Goal: Transaction & Acquisition: Purchase product/service

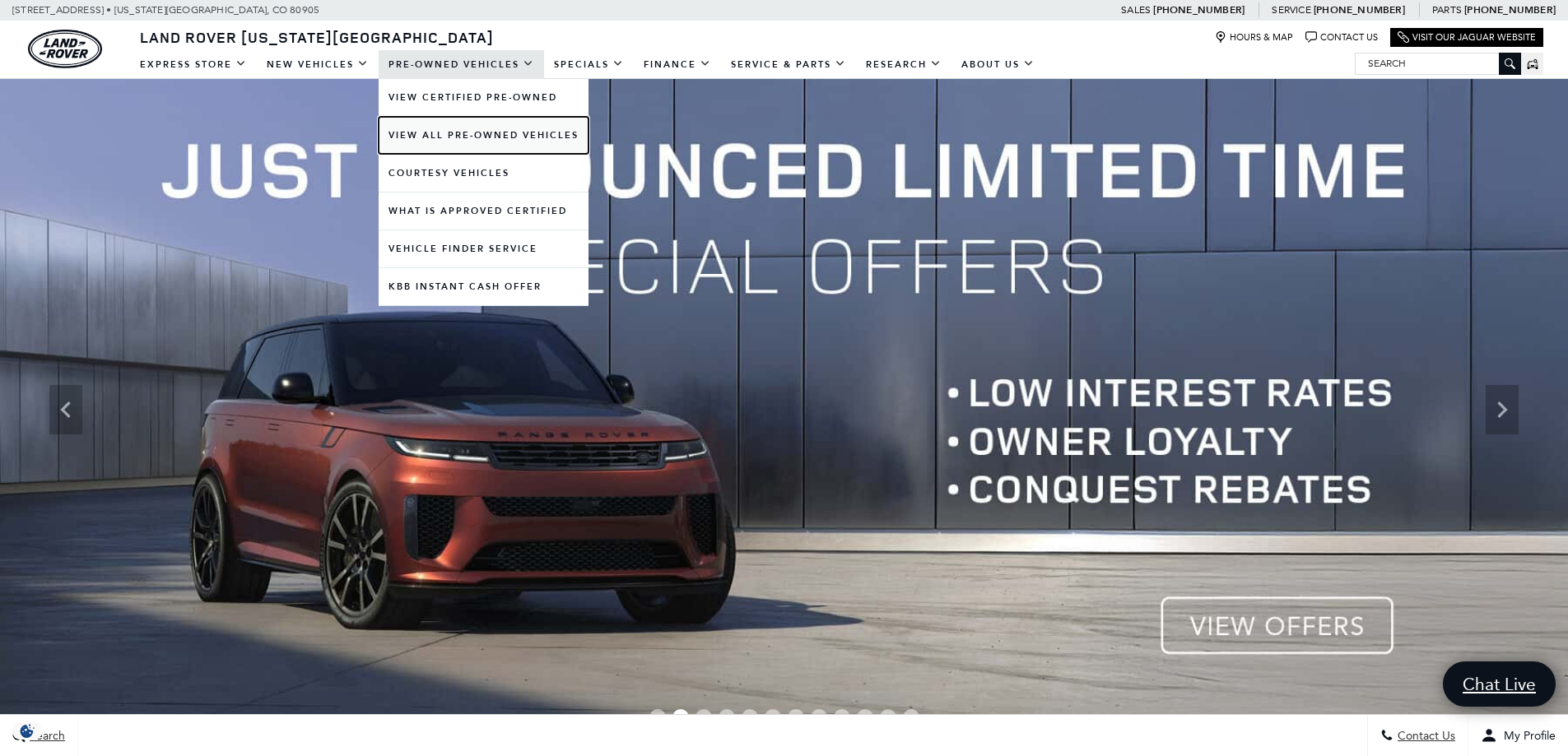
click at [465, 135] on link "View All Pre-Owned Vehicles" at bounding box center [483, 135] width 209 height 37
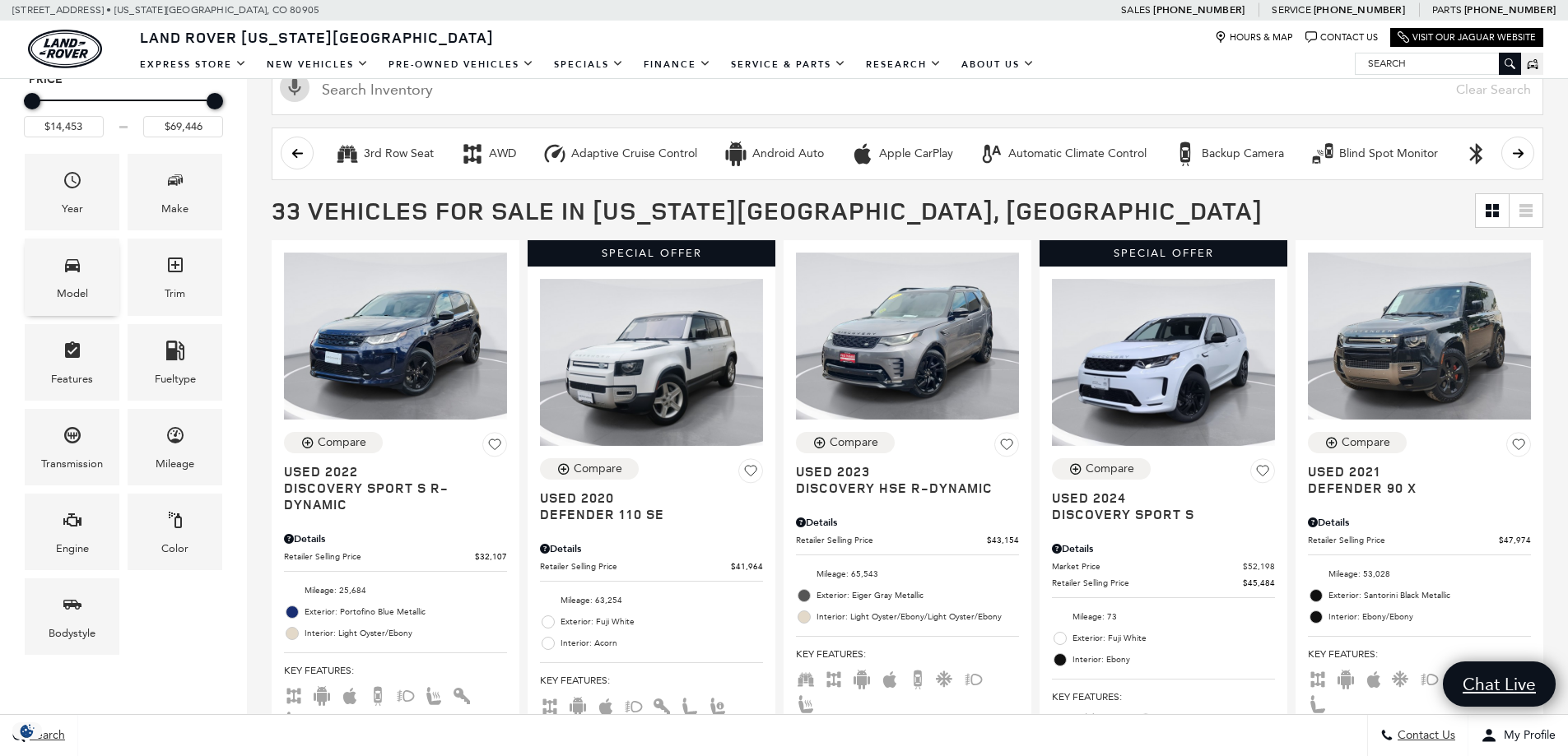
click at [75, 279] on span "Model" at bounding box center [72, 267] width 20 height 34
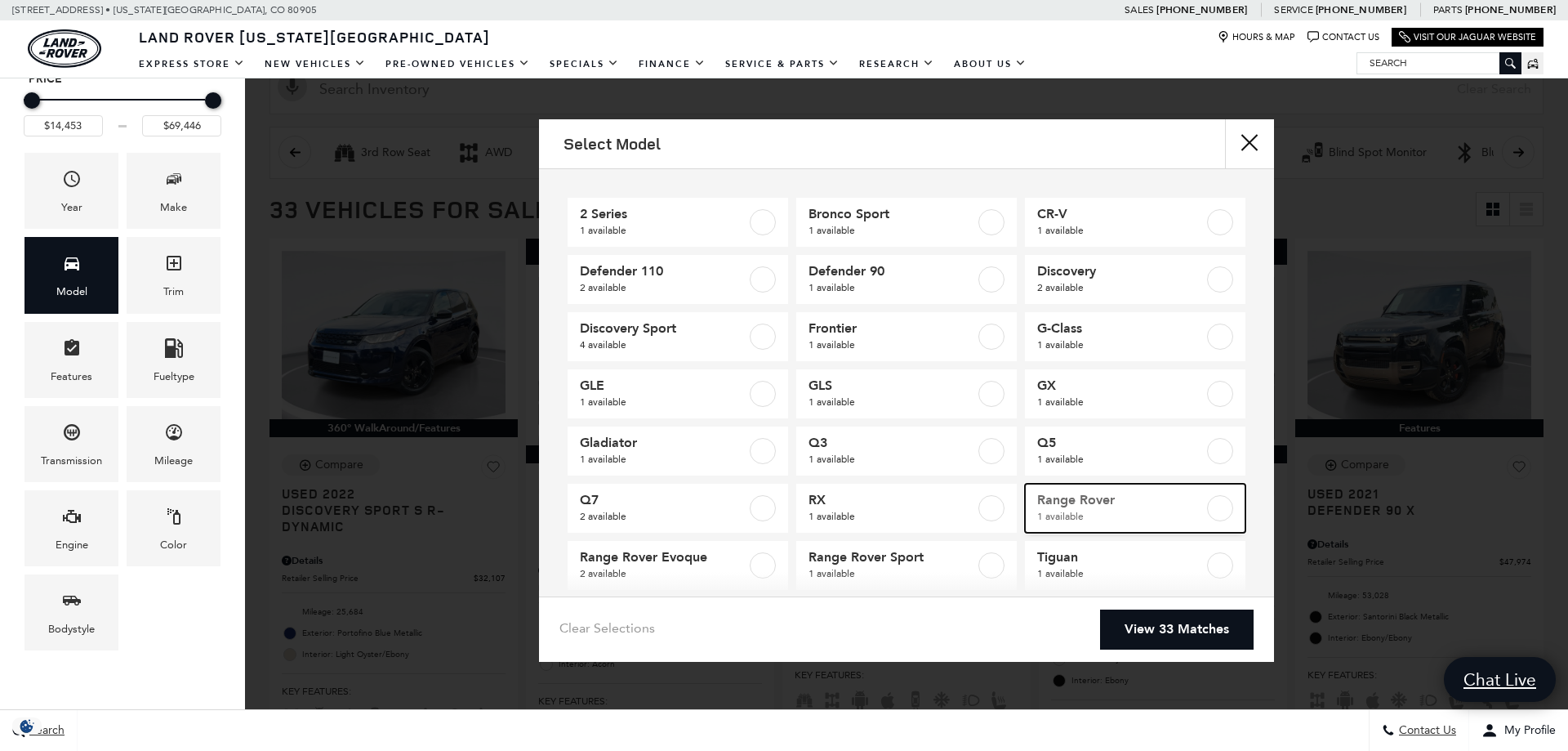
click at [1211, 510] on label at bounding box center [1220, 508] width 26 height 26
type input "$69,446"
checkbox input "true"
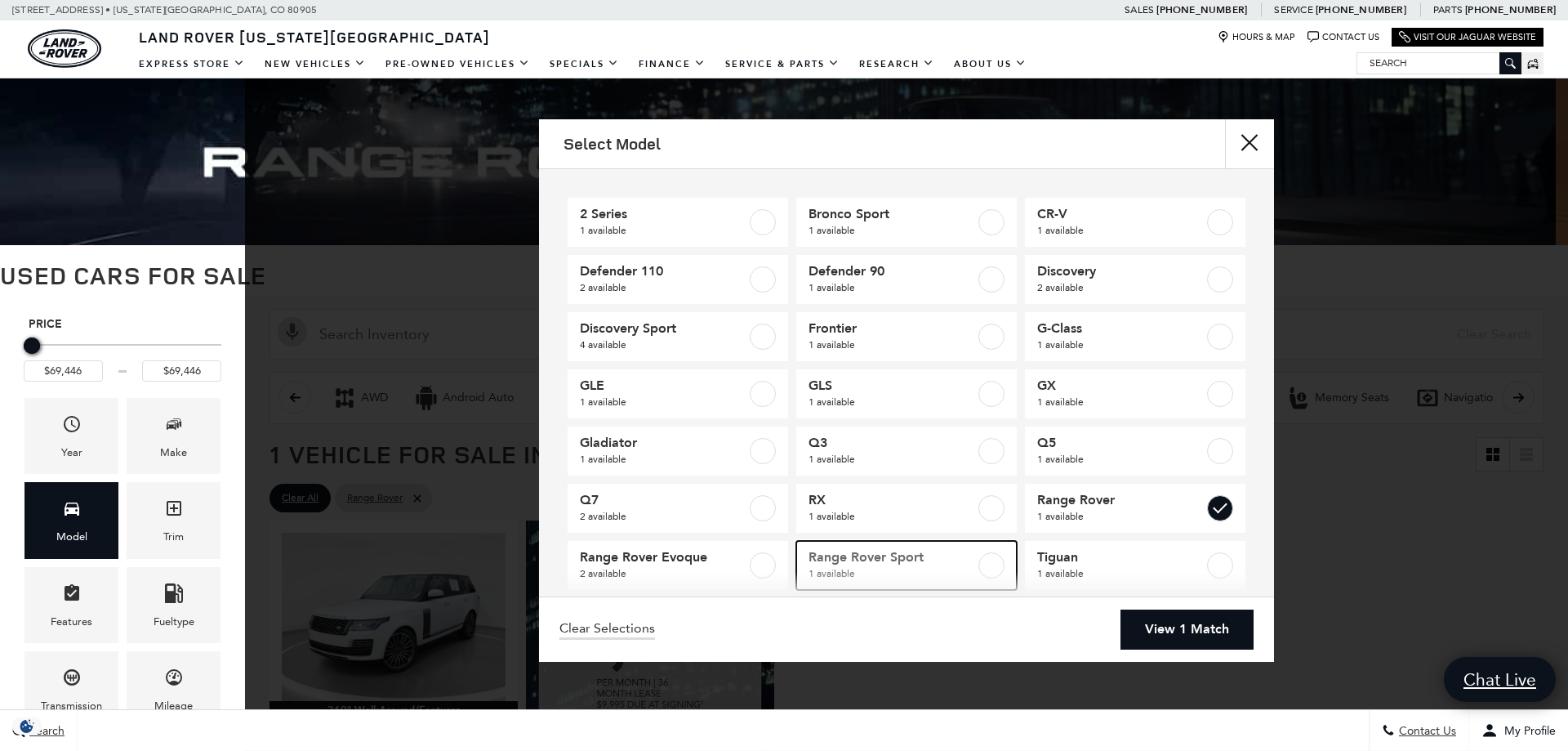
click at [983, 565] on label at bounding box center [991, 566] width 26 height 26
checkbox input "true"
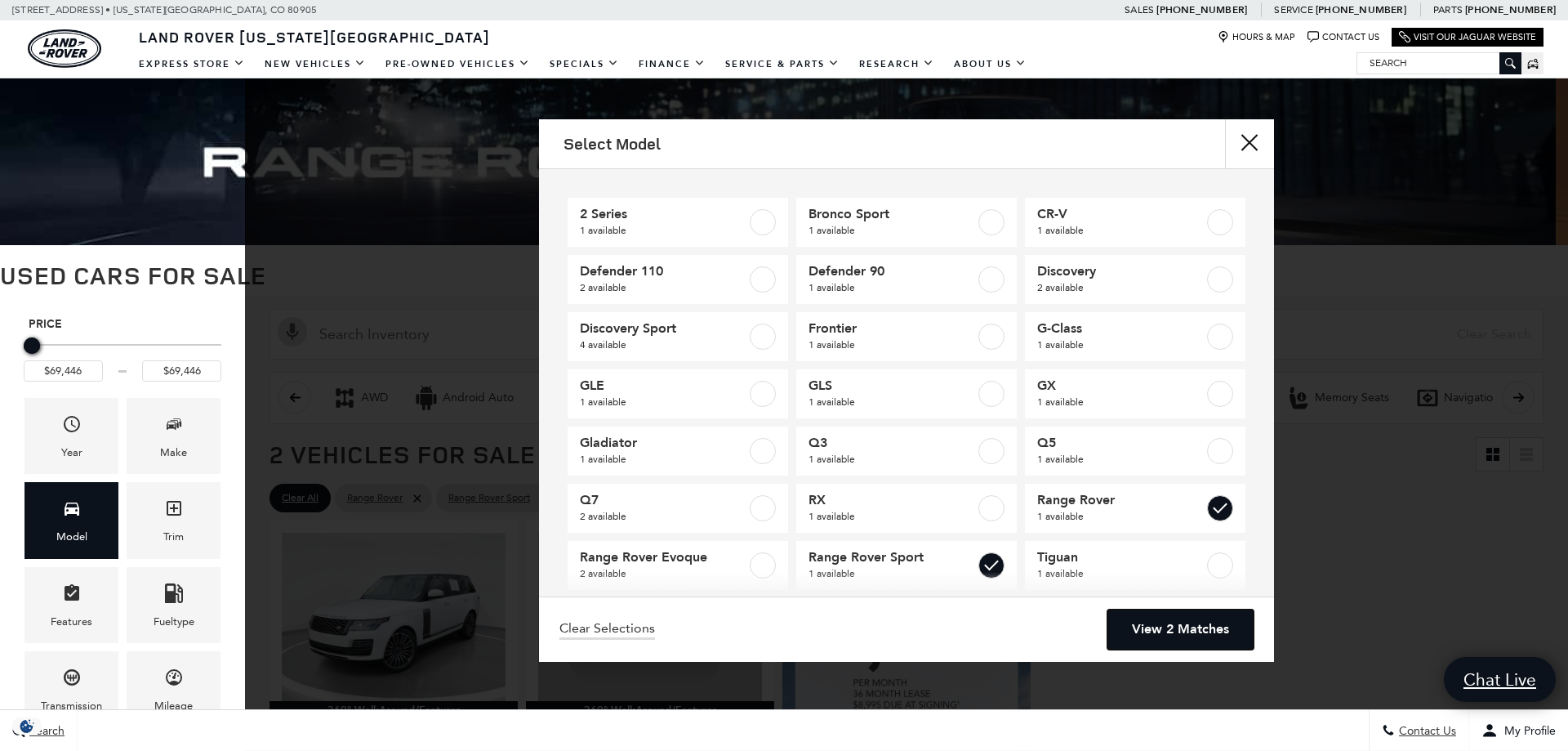
click at [1154, 623] on link "View 2 Matches" at bounding box center [1180, 630] width 146 height 40
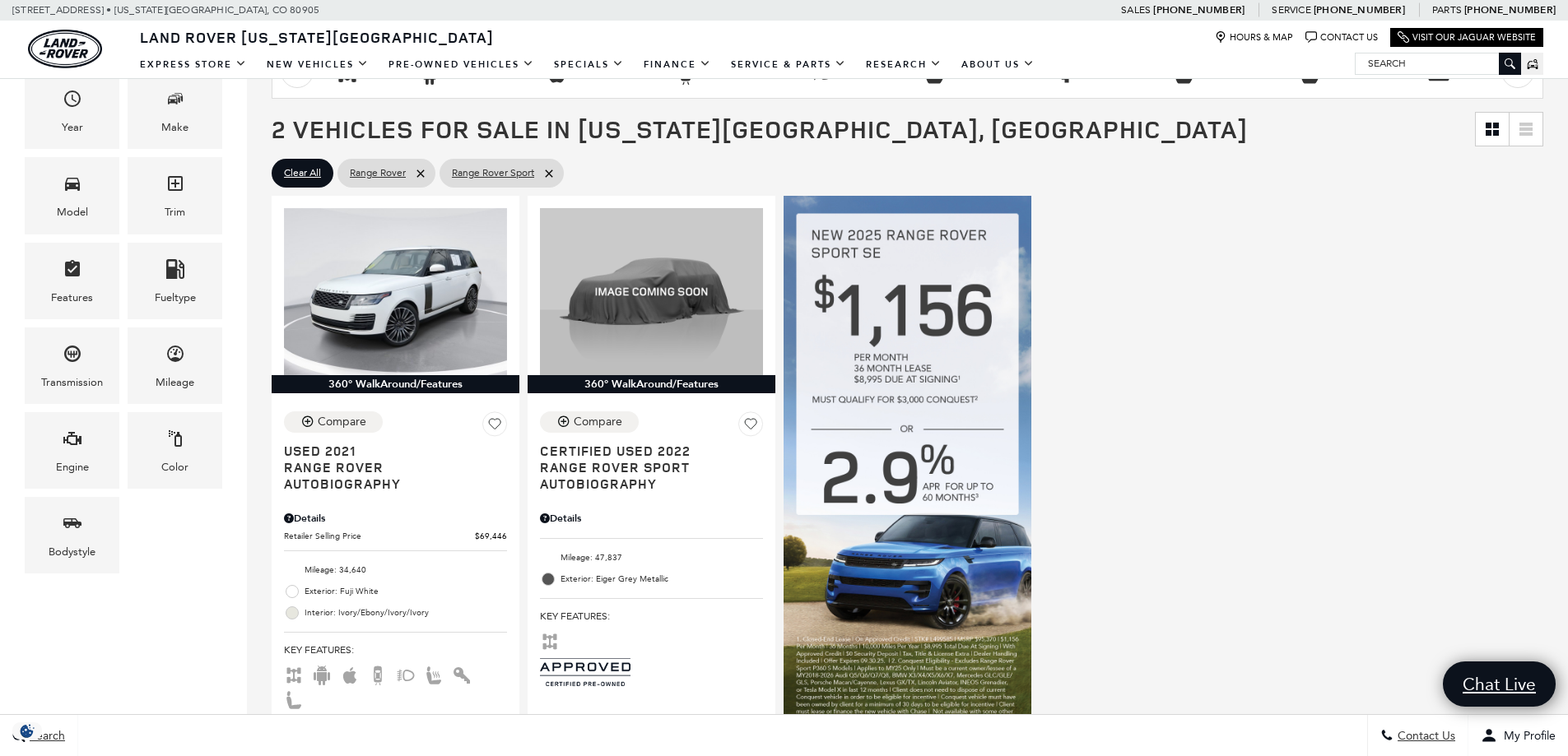
scroll to position [329, 0]
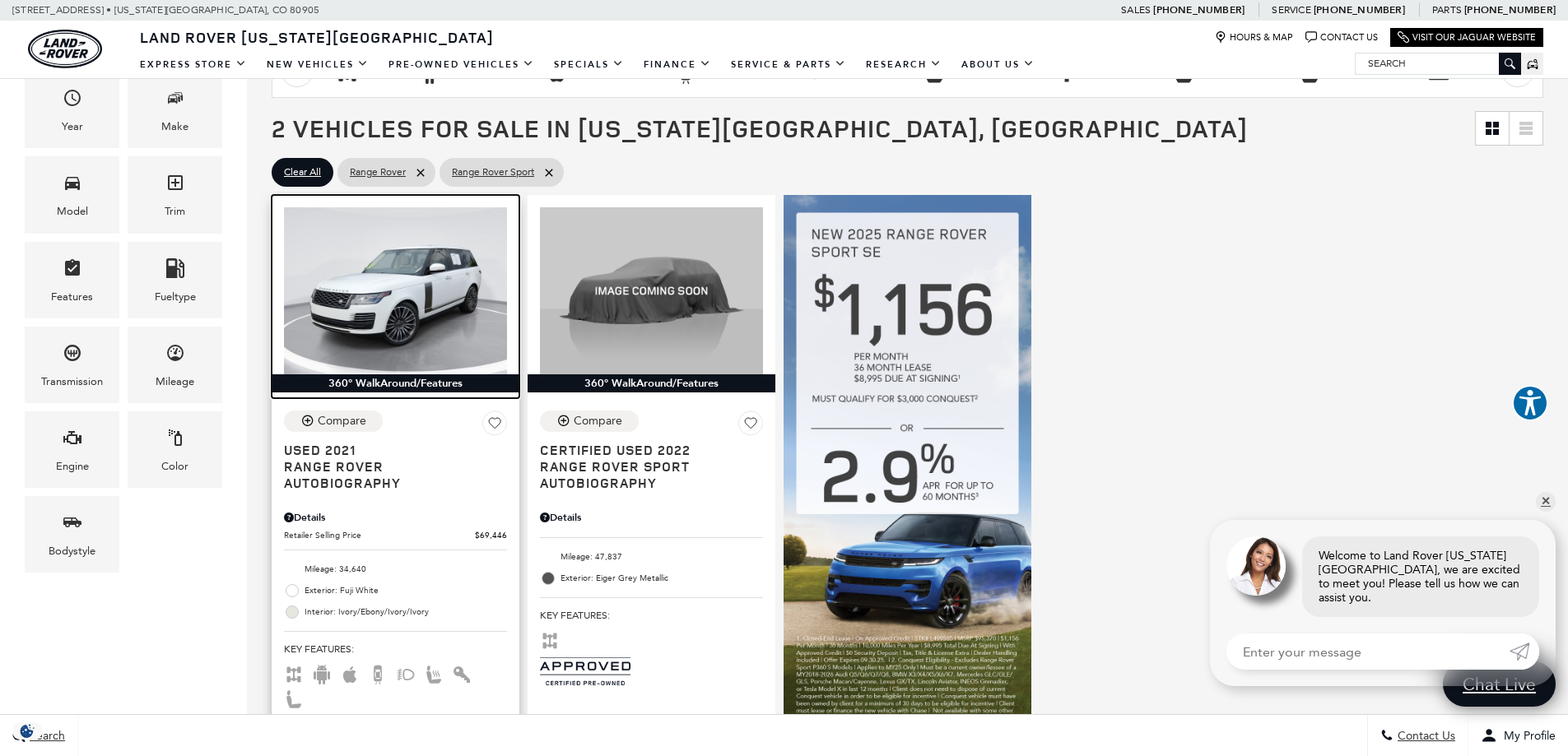
click at [378, 323] on img at bounding box center [395, 291] width 223 height 167
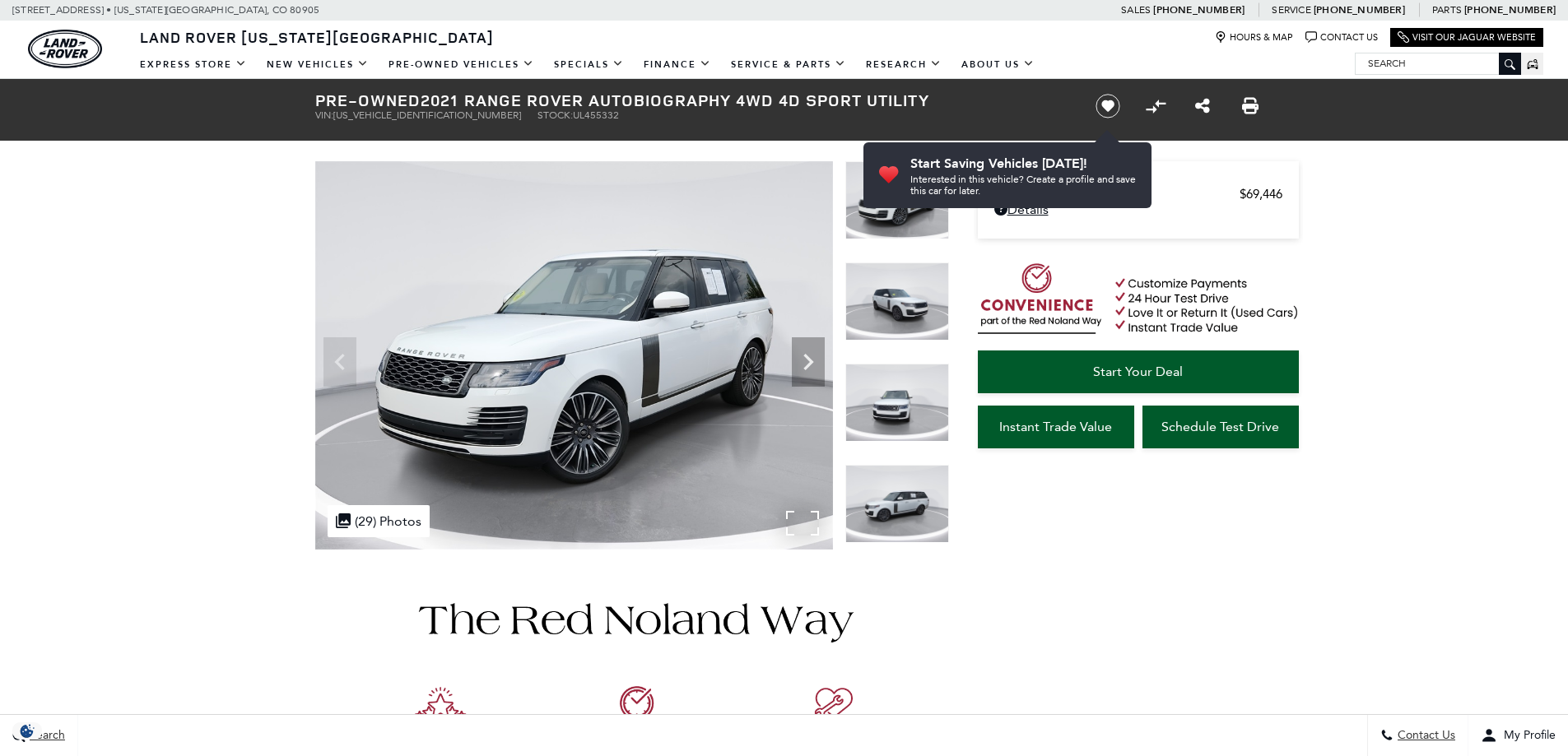
click at [802, 524] on img at bounding box center [574, 355] width 518 height 388
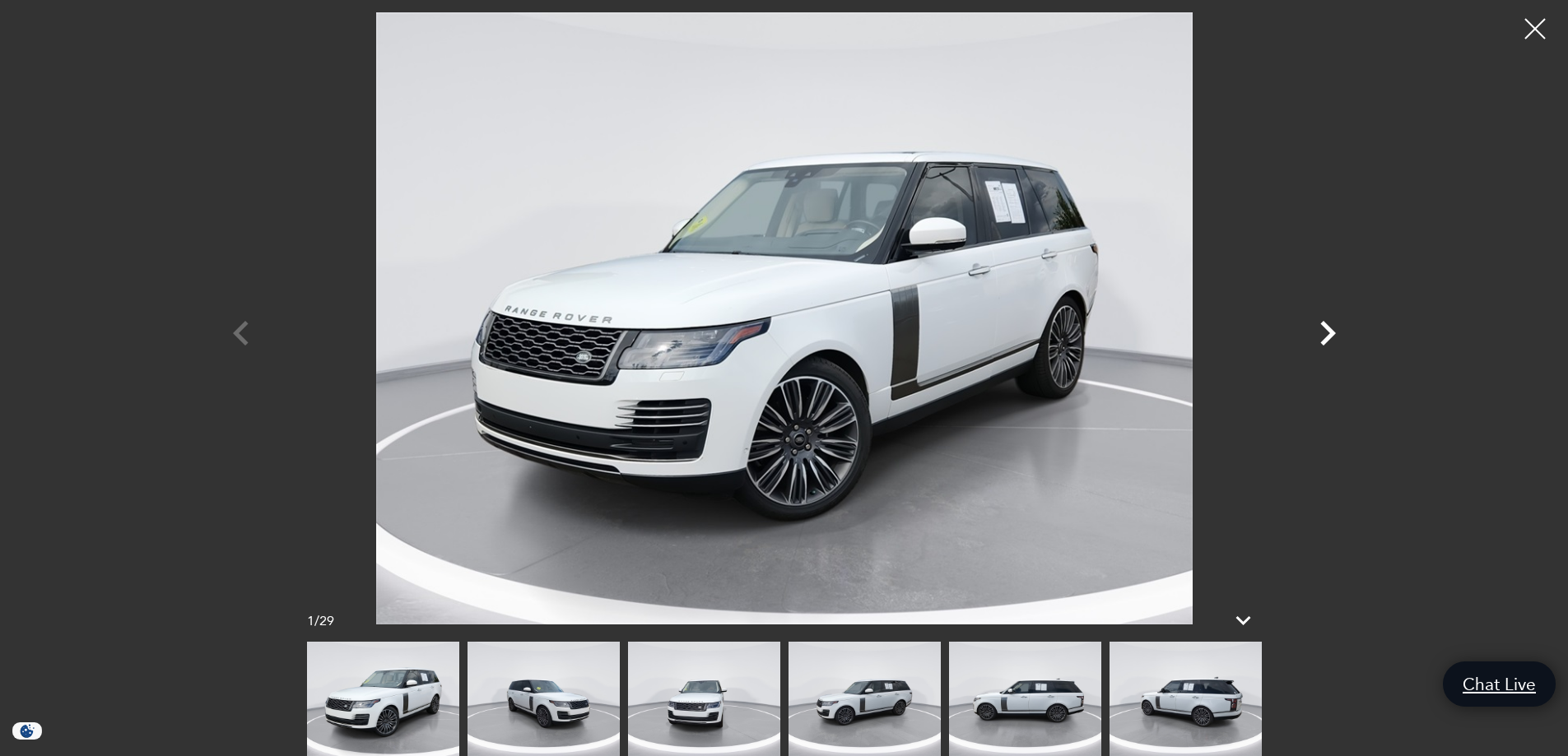
click at [1327, 328] on icon "Next" at bounding box center [1328, 333] width 16 height 25
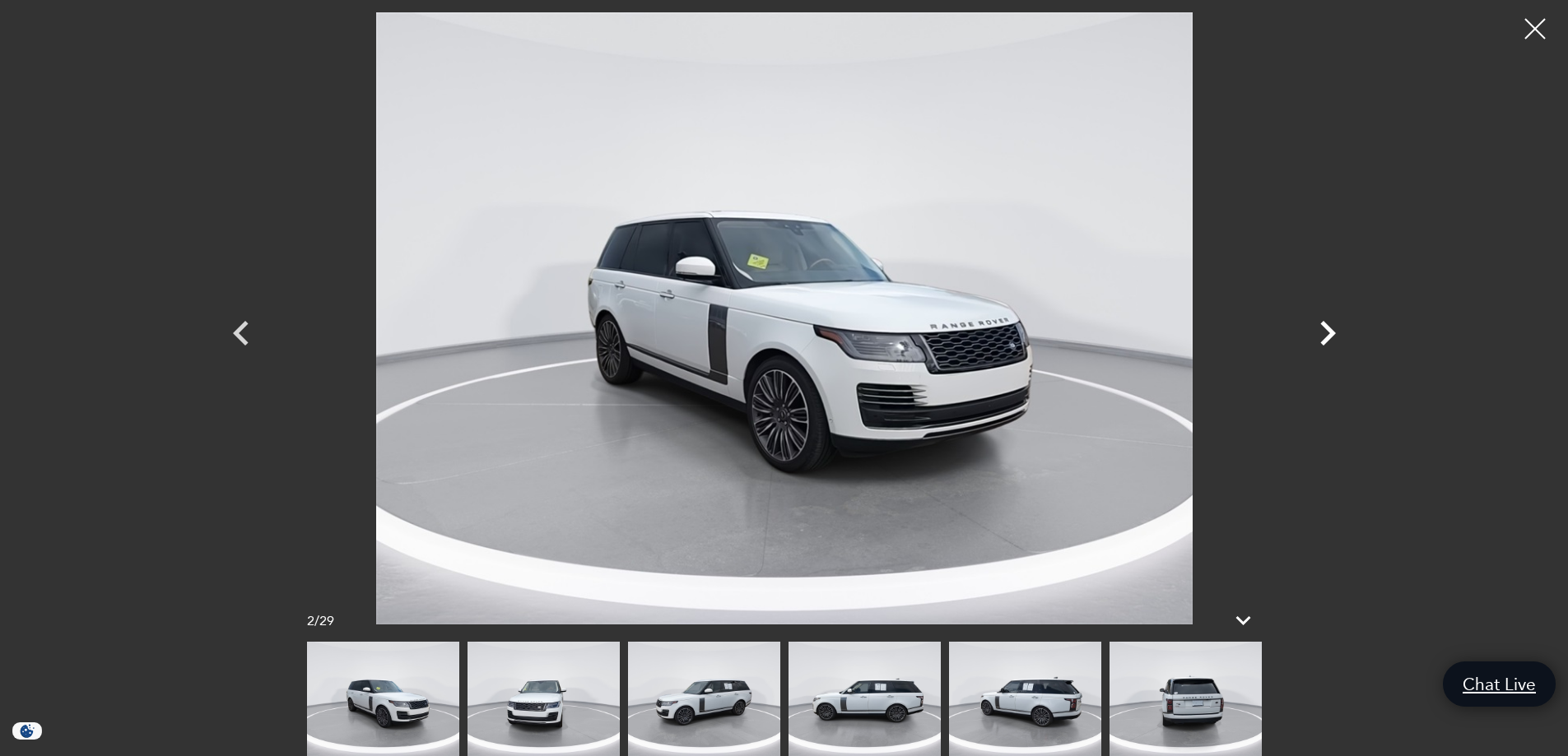
click at [1327, 328] on icon "Next" at bounding box center [1328, 333] width 16 height 25
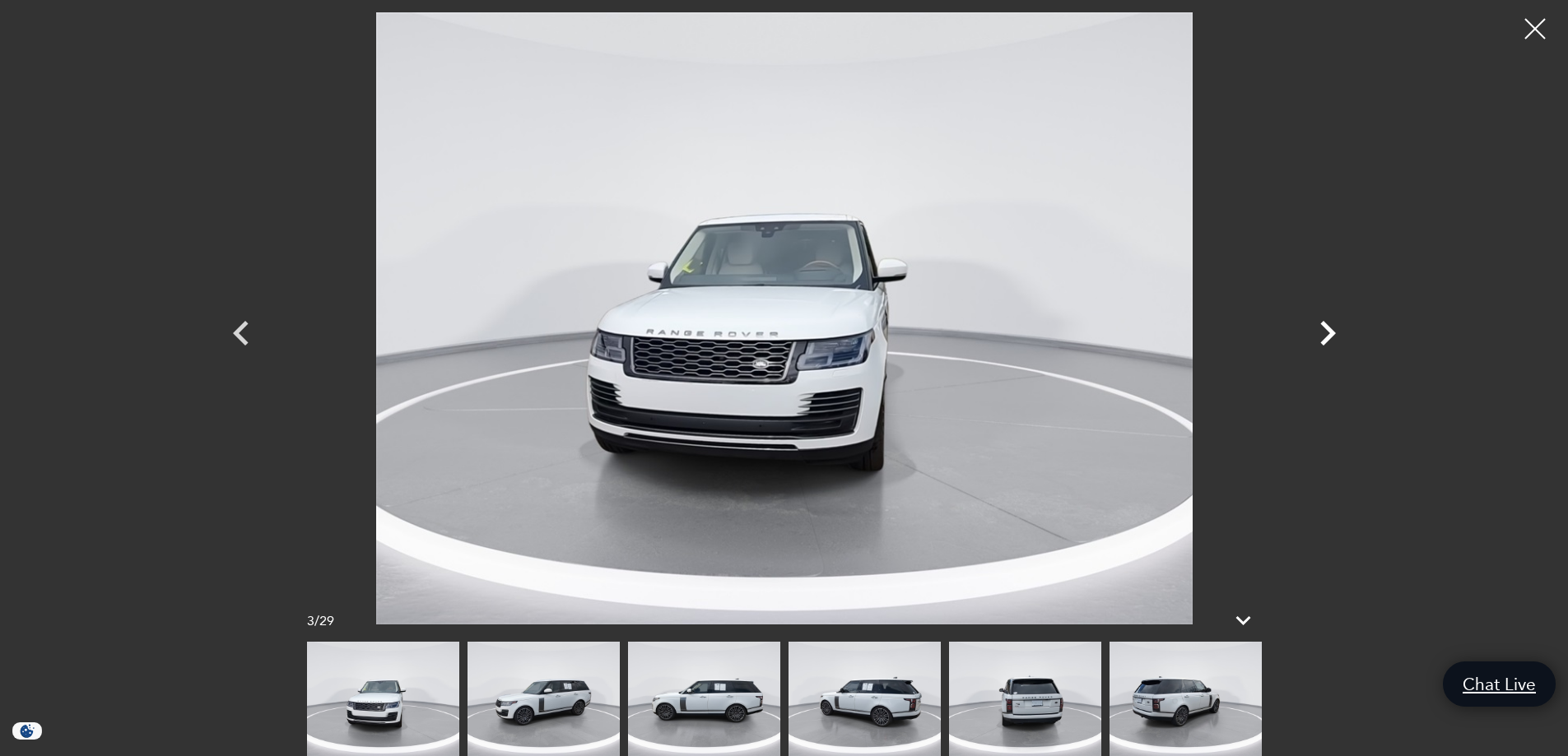
click at [1327, 328] on icon "Next" at bounding box center [1328, 333] width 16 height 25
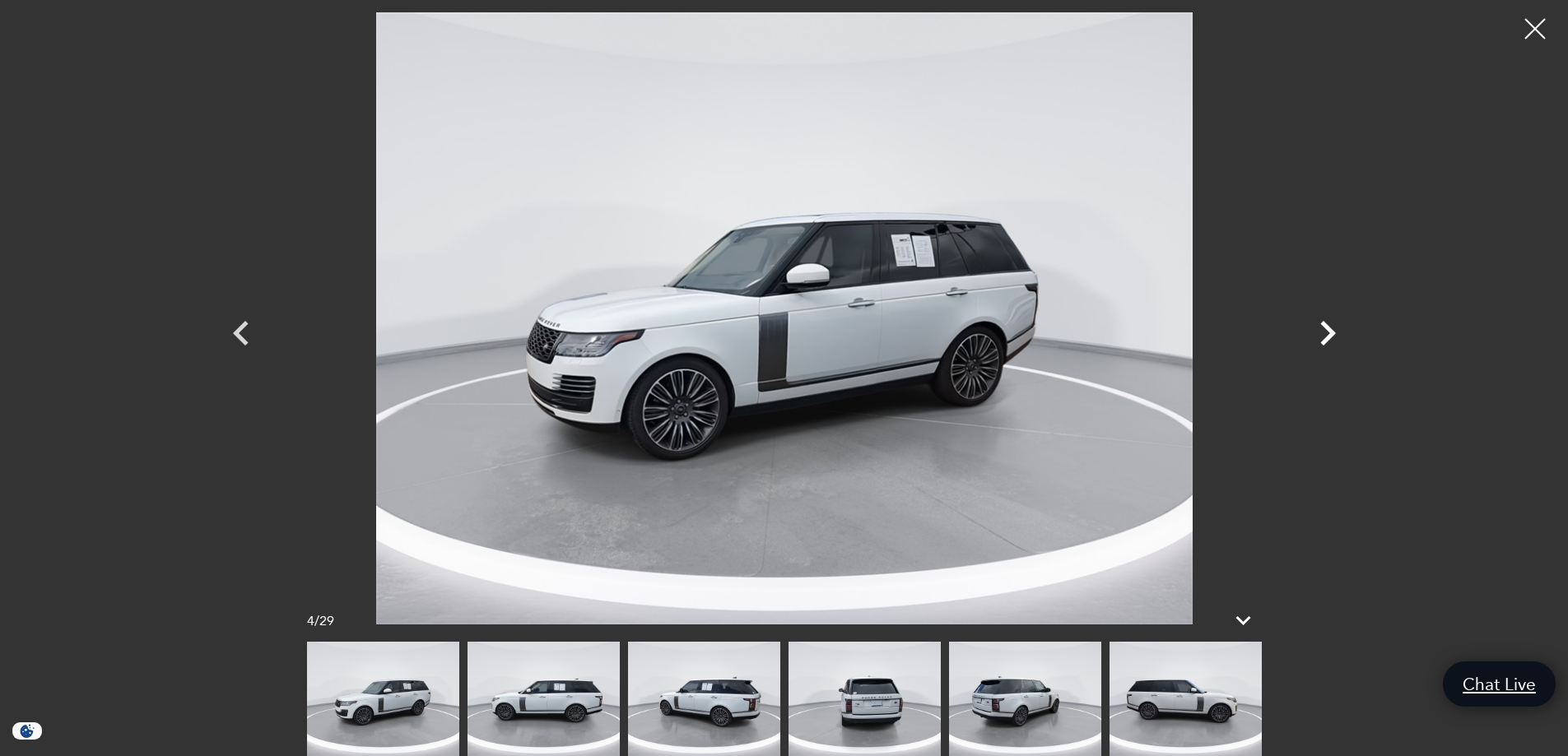
click at [1327, 328] on icon "Next" at bounding box center [1328, 333] width 16 height 25
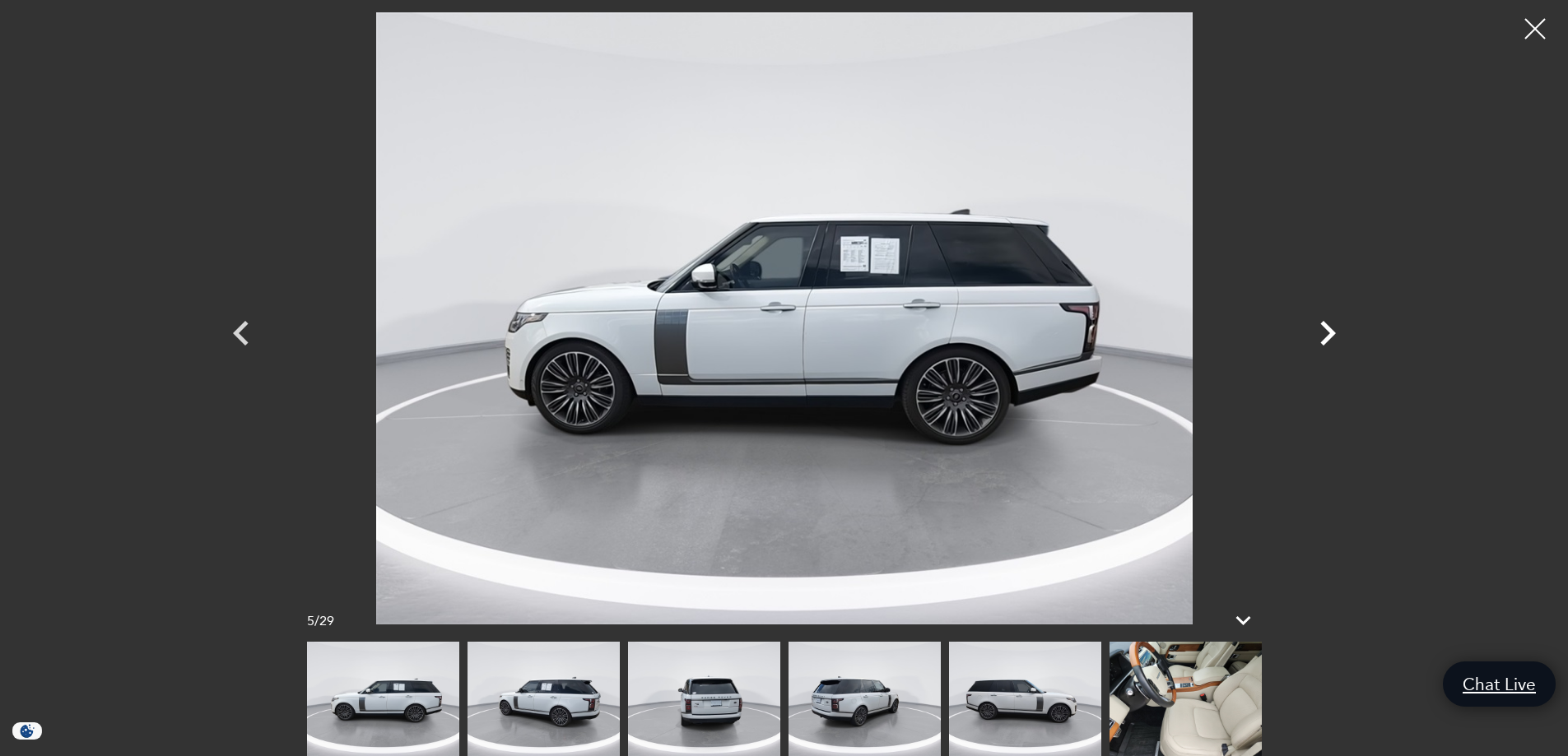
click at [1327, 328] on icon "Next" at bounding box center [1328, 333] width 16 height 25
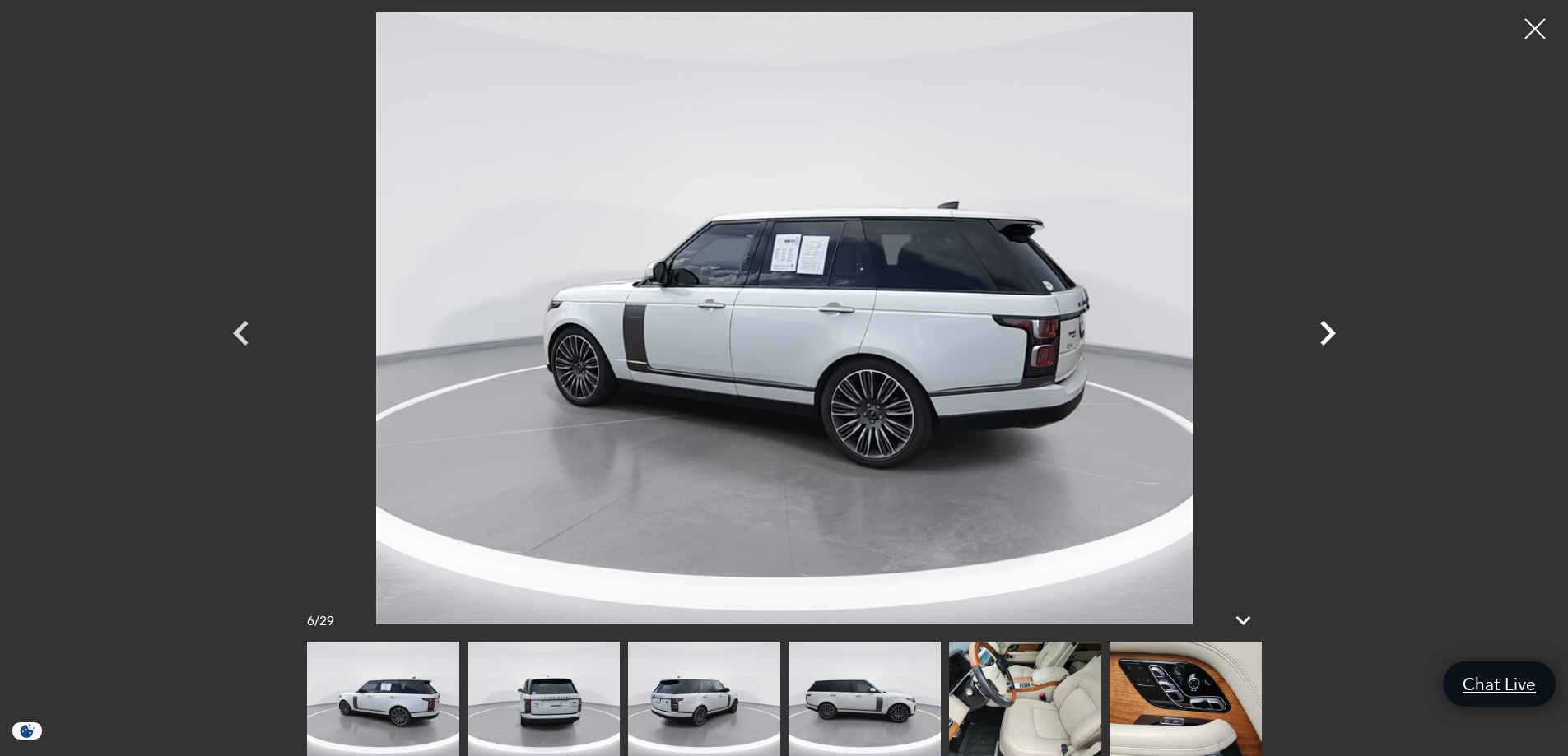
click at [1327, 328] on icon "Next" at bounding box center [1328, 333] width 16 height 25
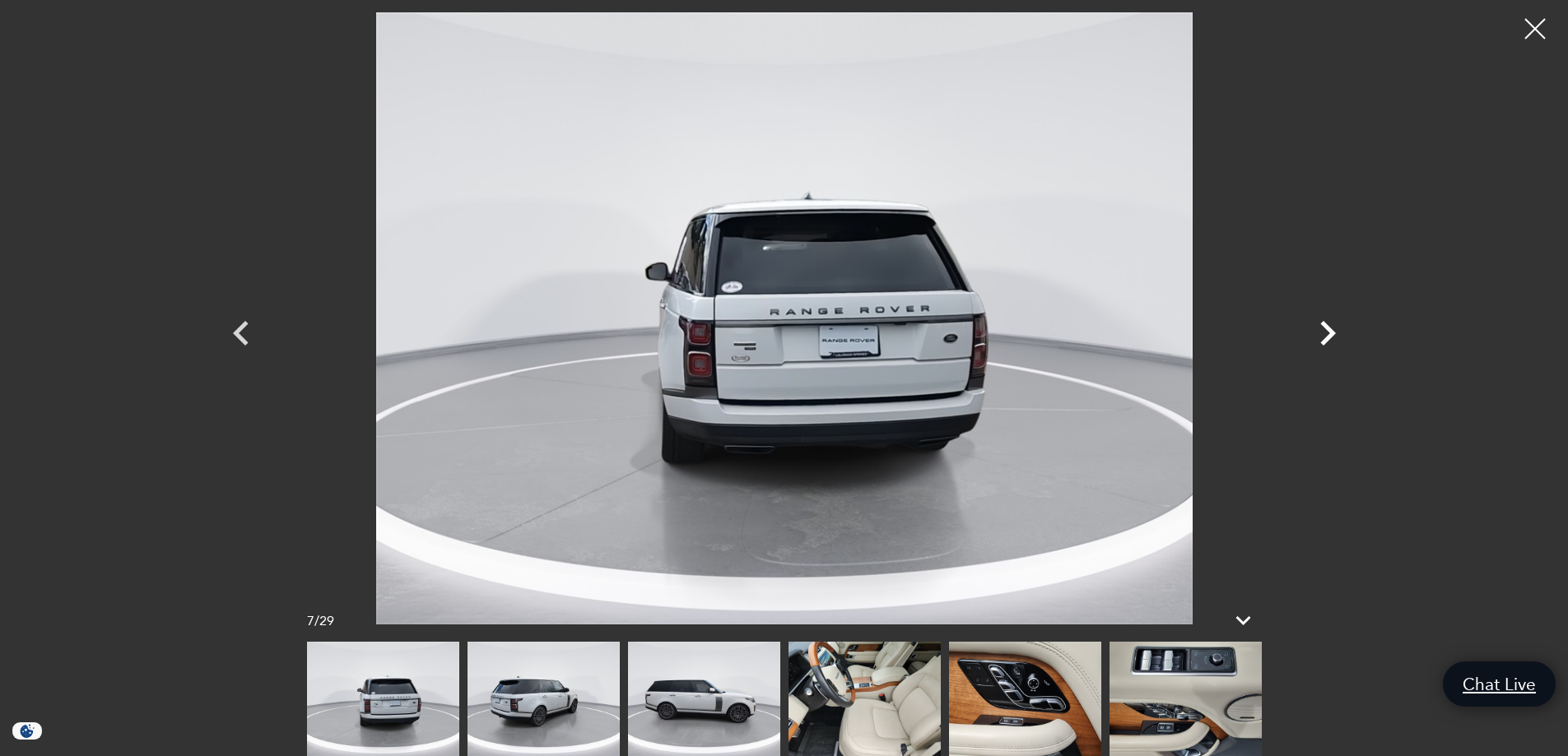
click at [1331, 328] on icon "Next" at bounding box center [1328, 333] width 49 height 49
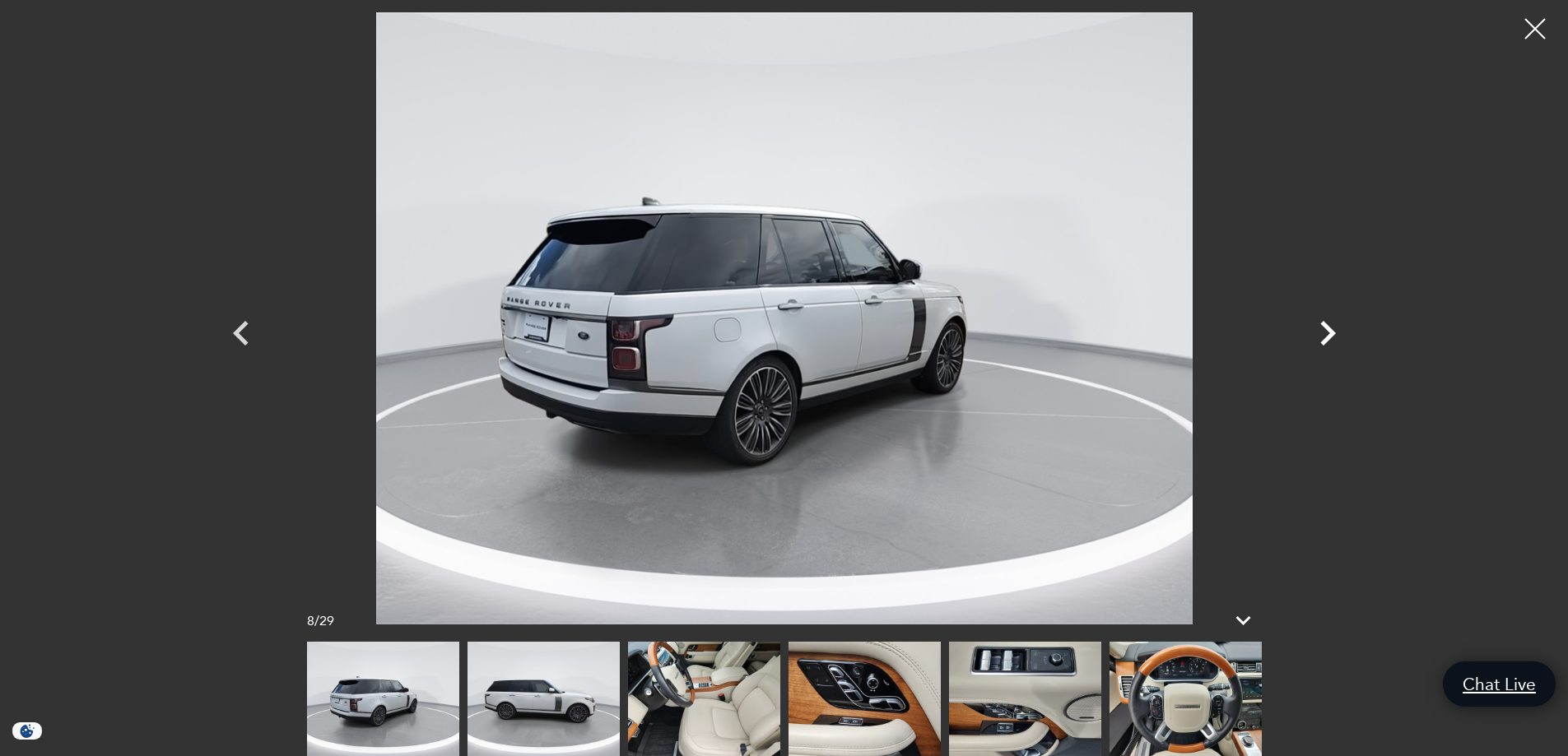
click at [1331, 328] on icon "Next" at bounding box center [1328, 333] width 49 height 49
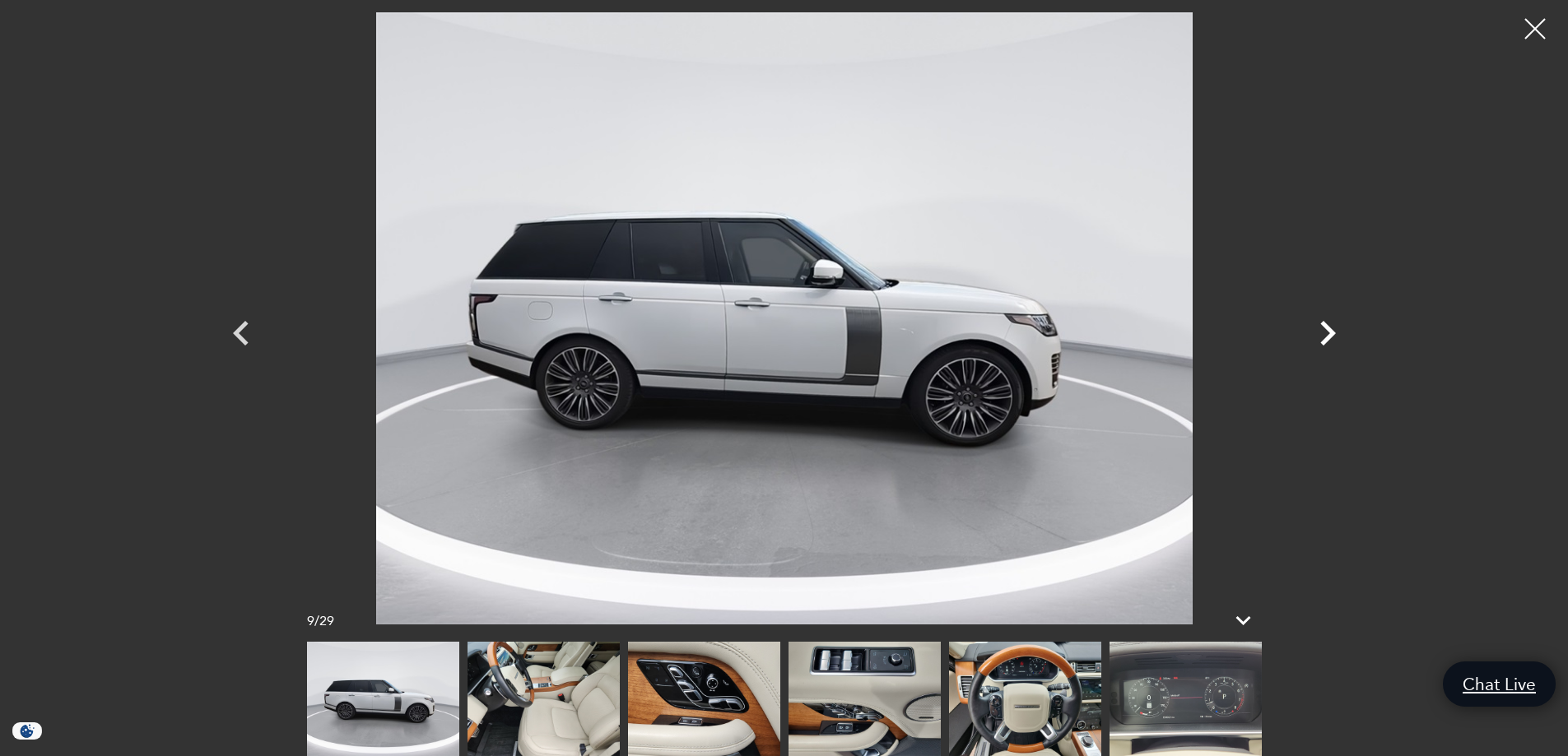
click at [1331, 328] on icon "Next" at bounding box center [1328, 333] width 49 height 49
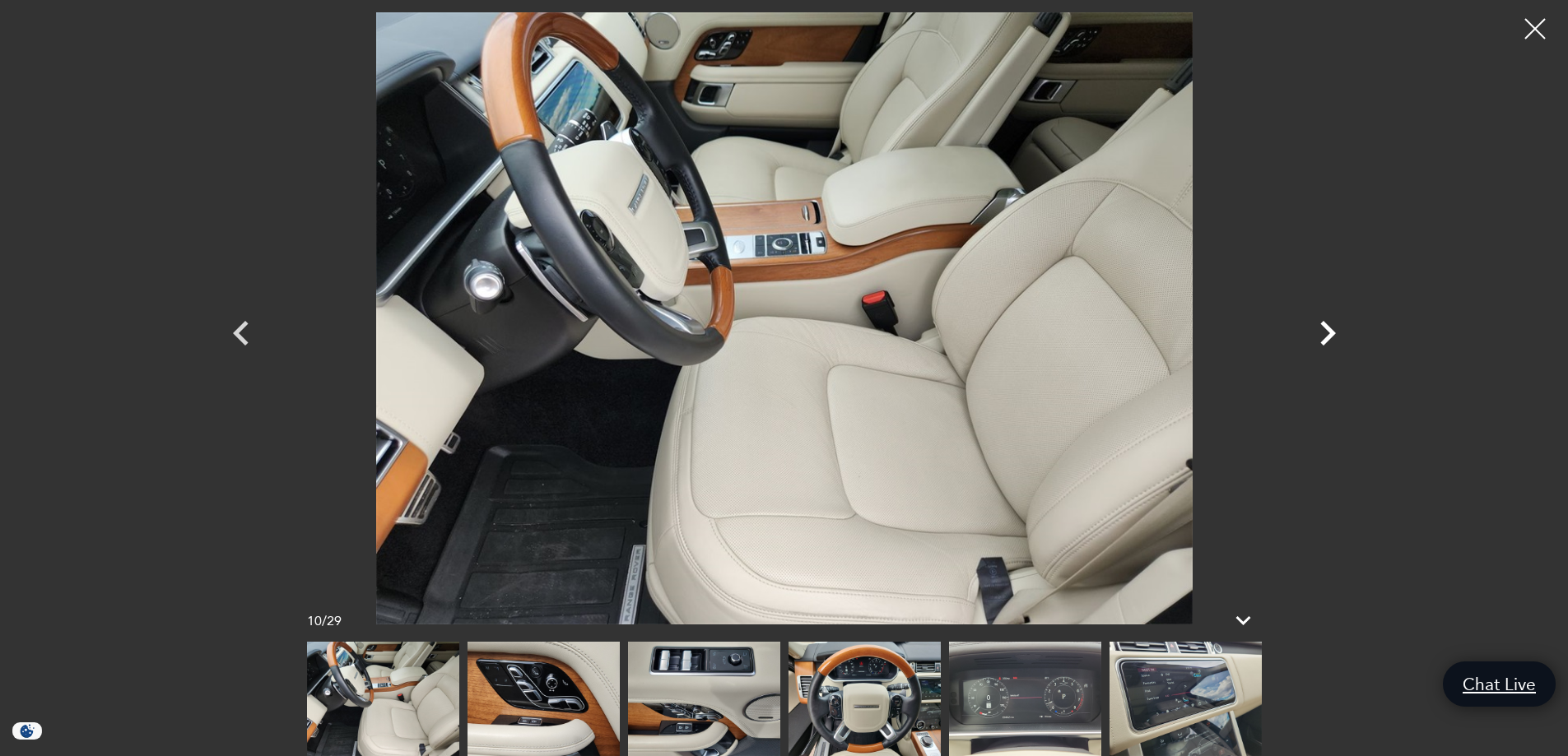
click at [1331, 328] on icon "Next" at bounding box center [1328, 333] width 49 height 49
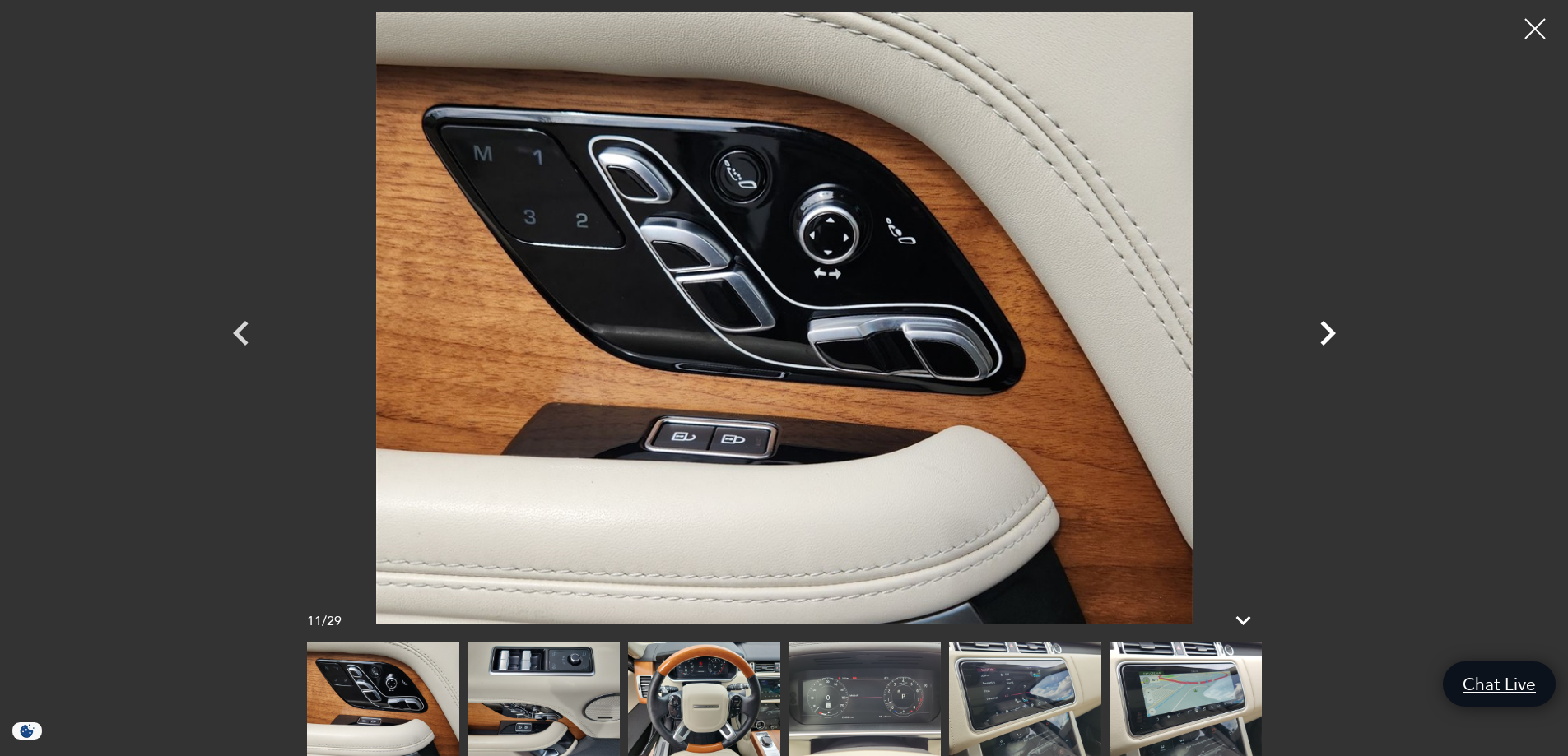
click at [1331, 328] on icon "Next" at bounding box center [1328, 333] width 49 height 49
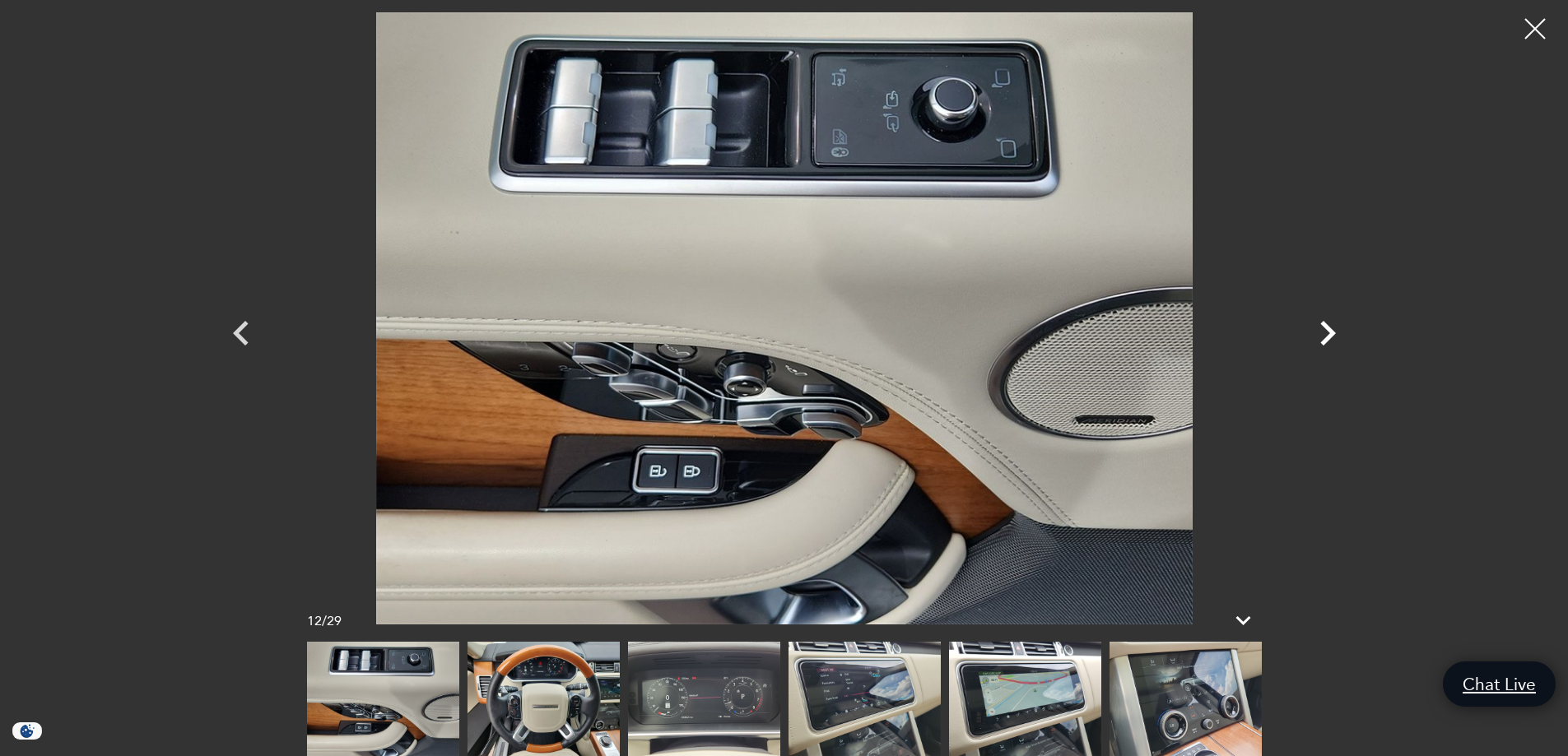
click at [1331, 328] on icon "Next" at bounding box center [1328, 333] width 49 height 49
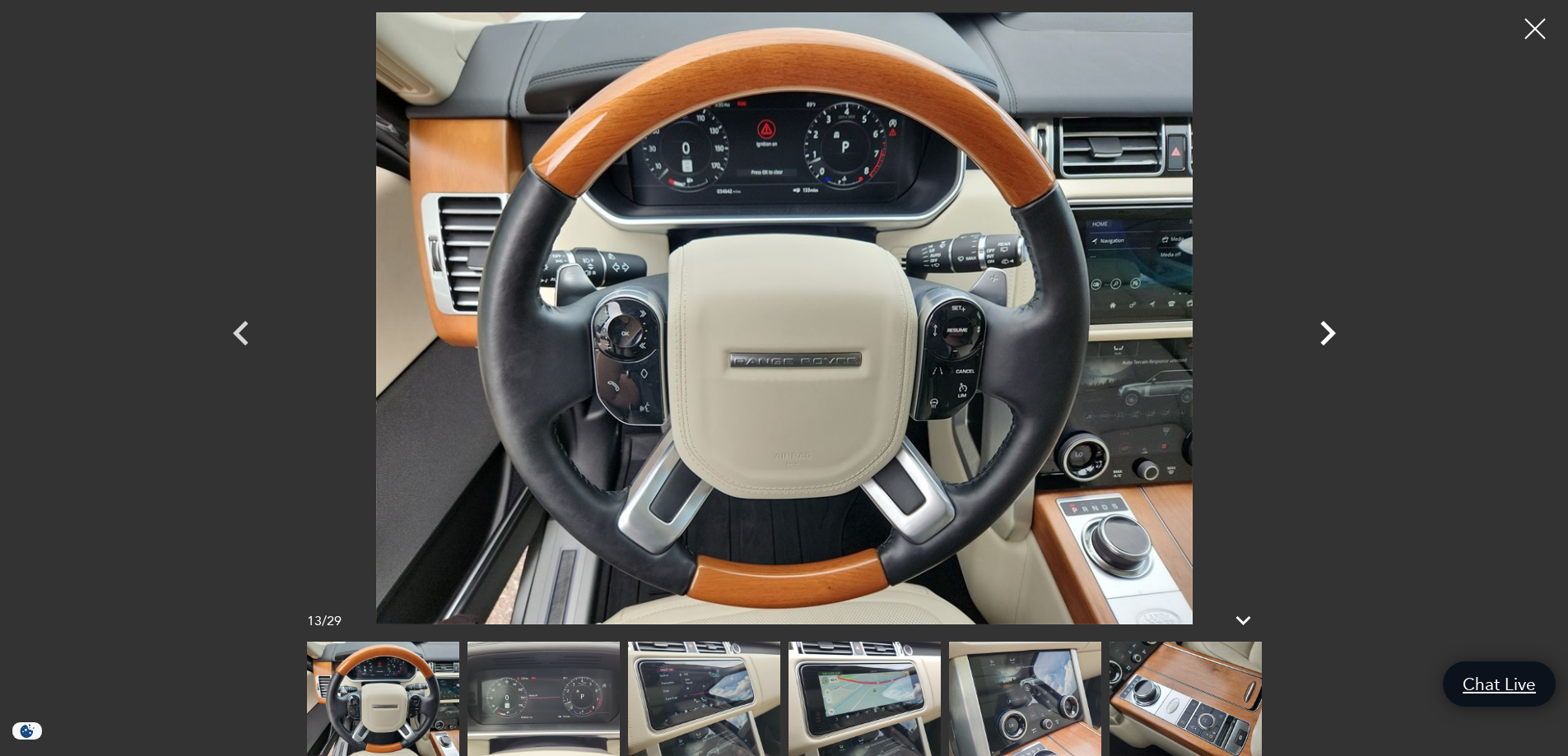
click at [1331, 328] on icon "Next" at bounding box center [1328, 333] width 49 height 49
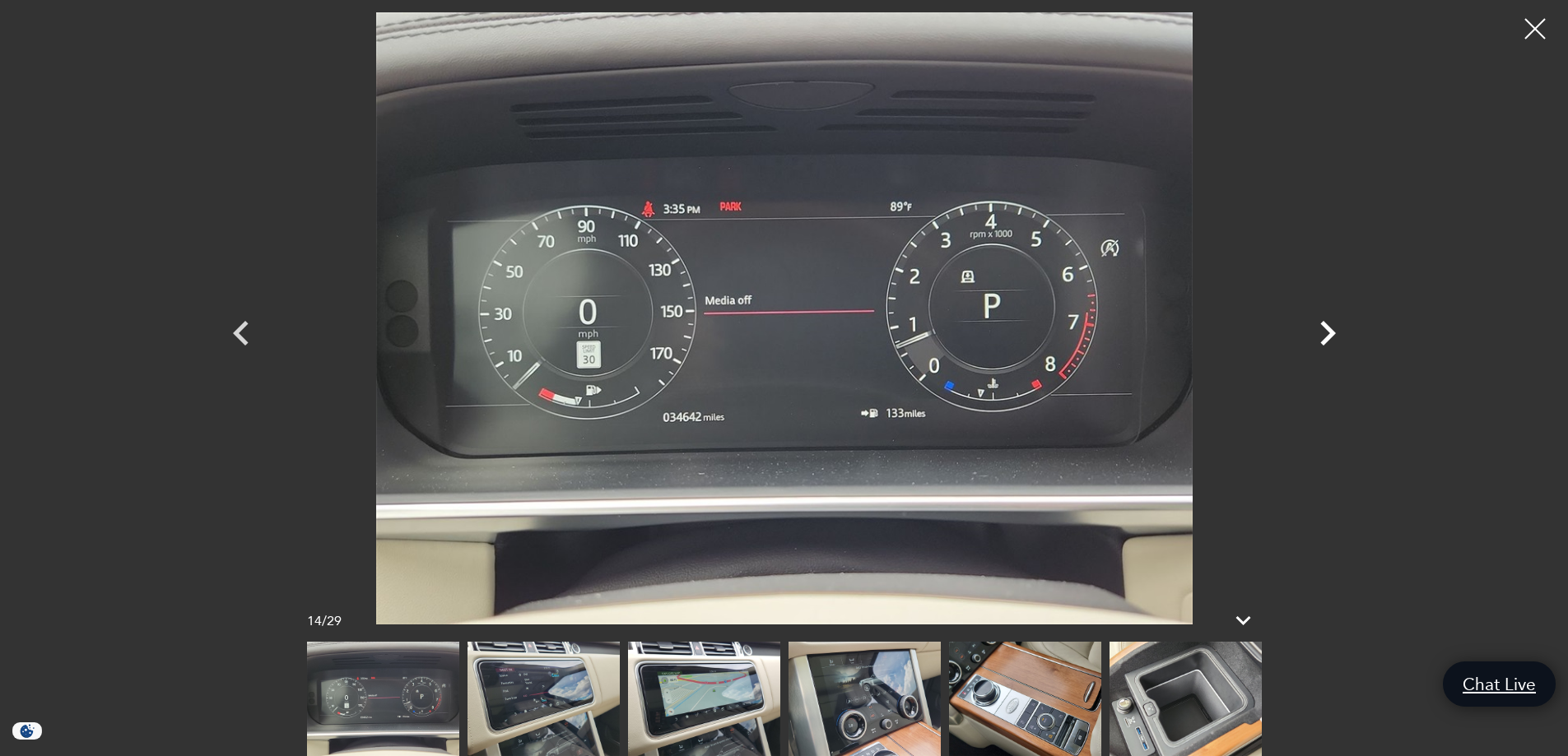
click at [1331, 328] on icon "Next" at bounding box center [1328, 333] width 49 height 49
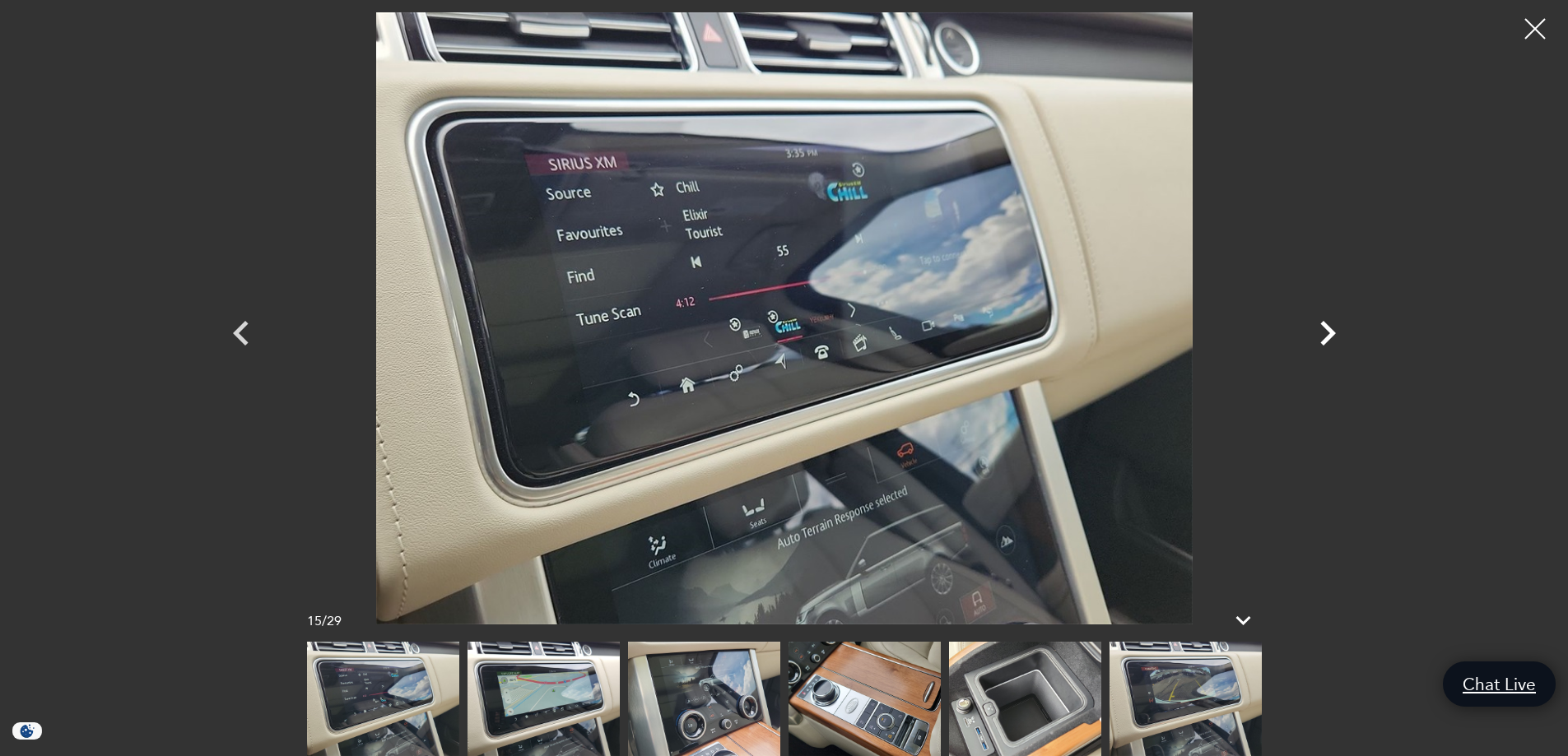
click at [1331, 328] on icon "Next" at bounding box center [1328, 333] width 49 height 49
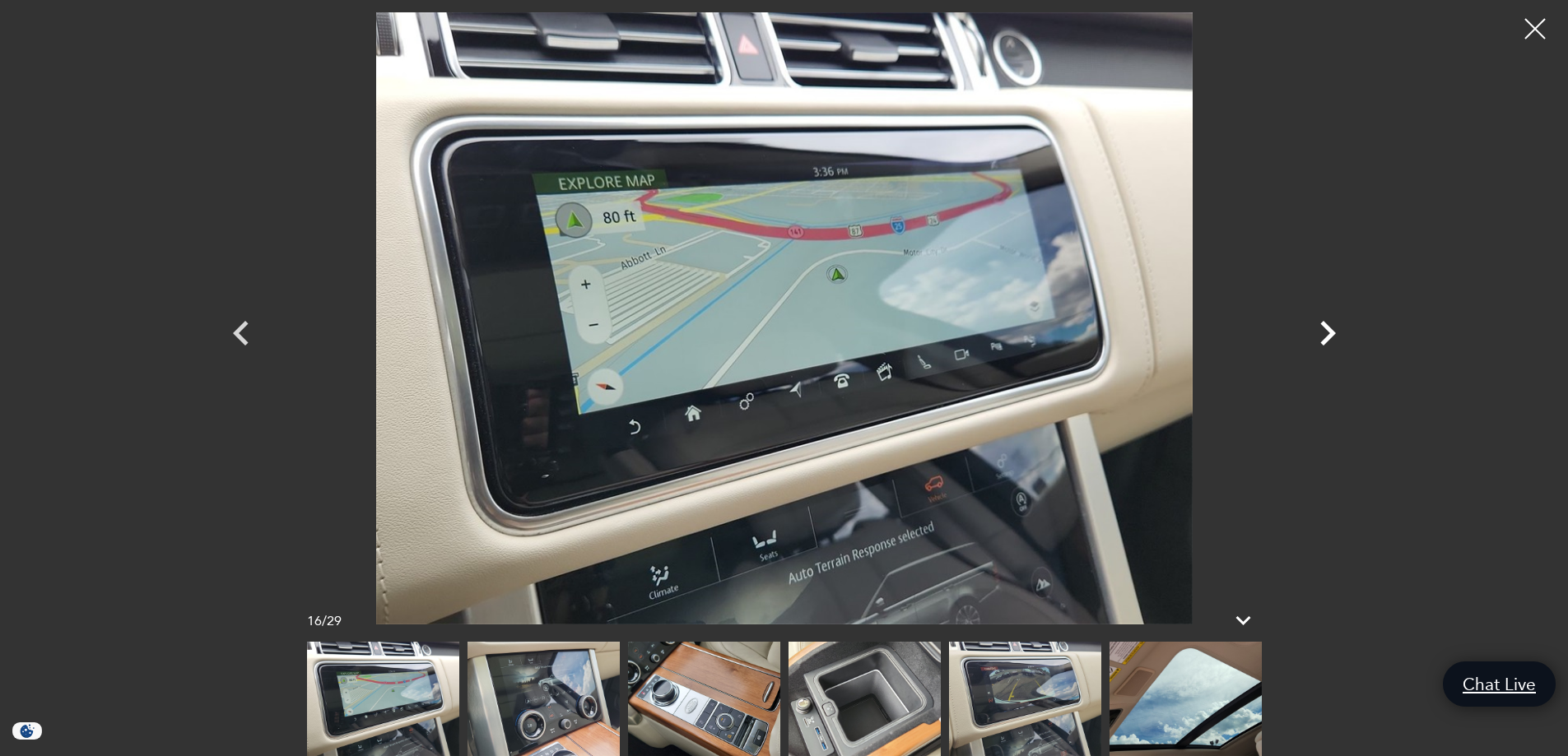
click at [1331, 328] on icon "Next" at bounding box center [1328, 333] width 49 height 49
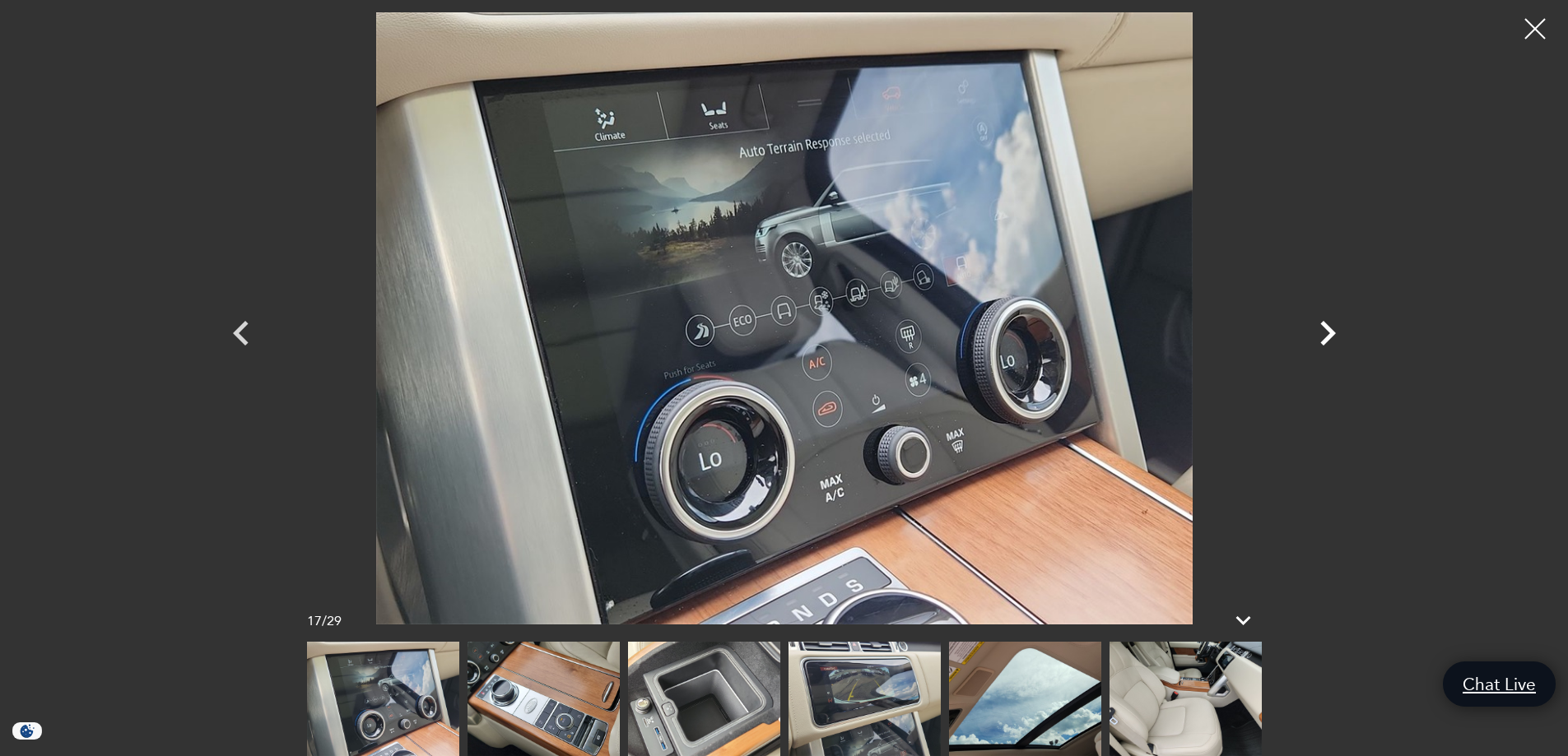
click at [1331, 328] on icon "Next" at bounding box center [1328, 333] width 49 height 49
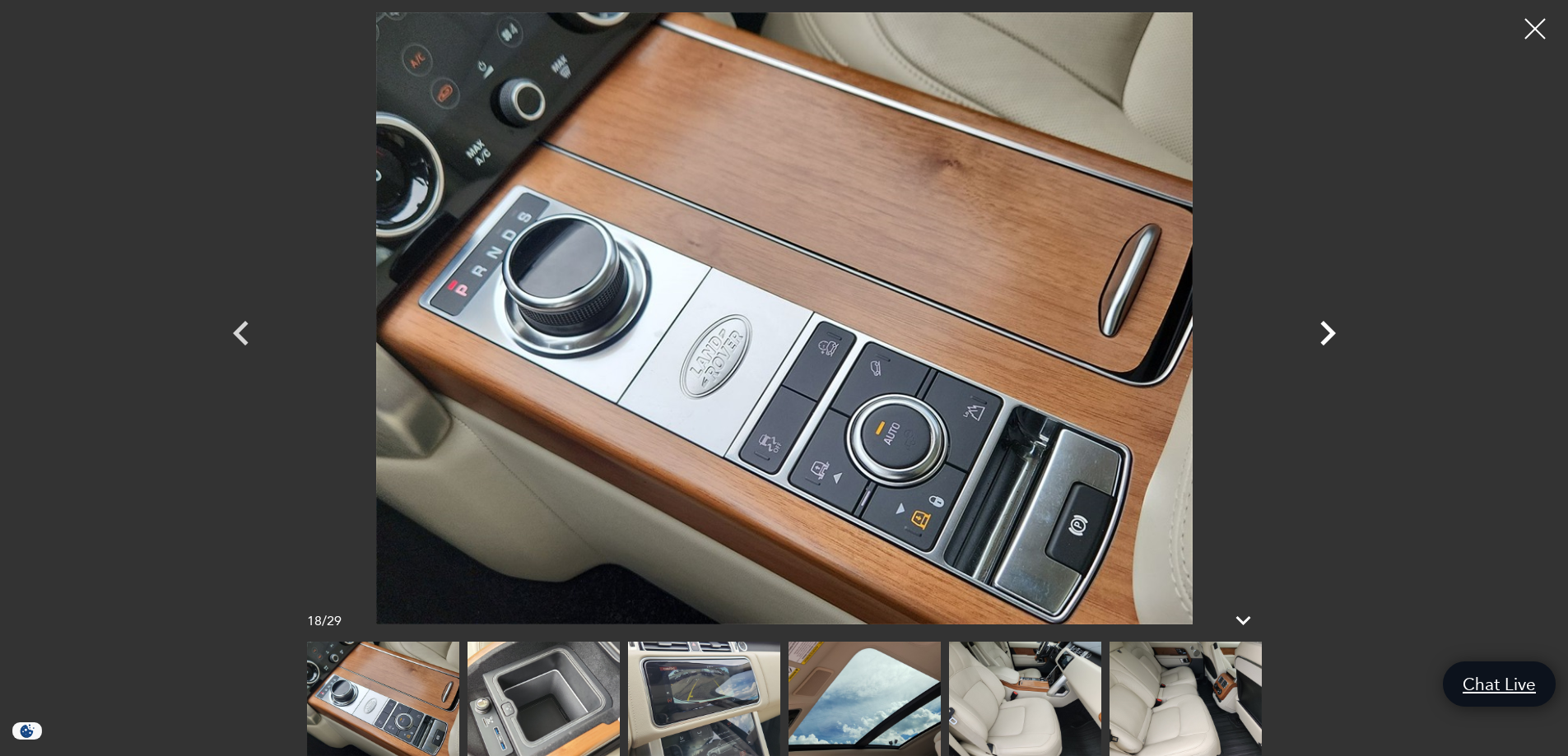
click at [1331, 328] on icon "Next" at bounding box center [1328, 333] width 49 height 49
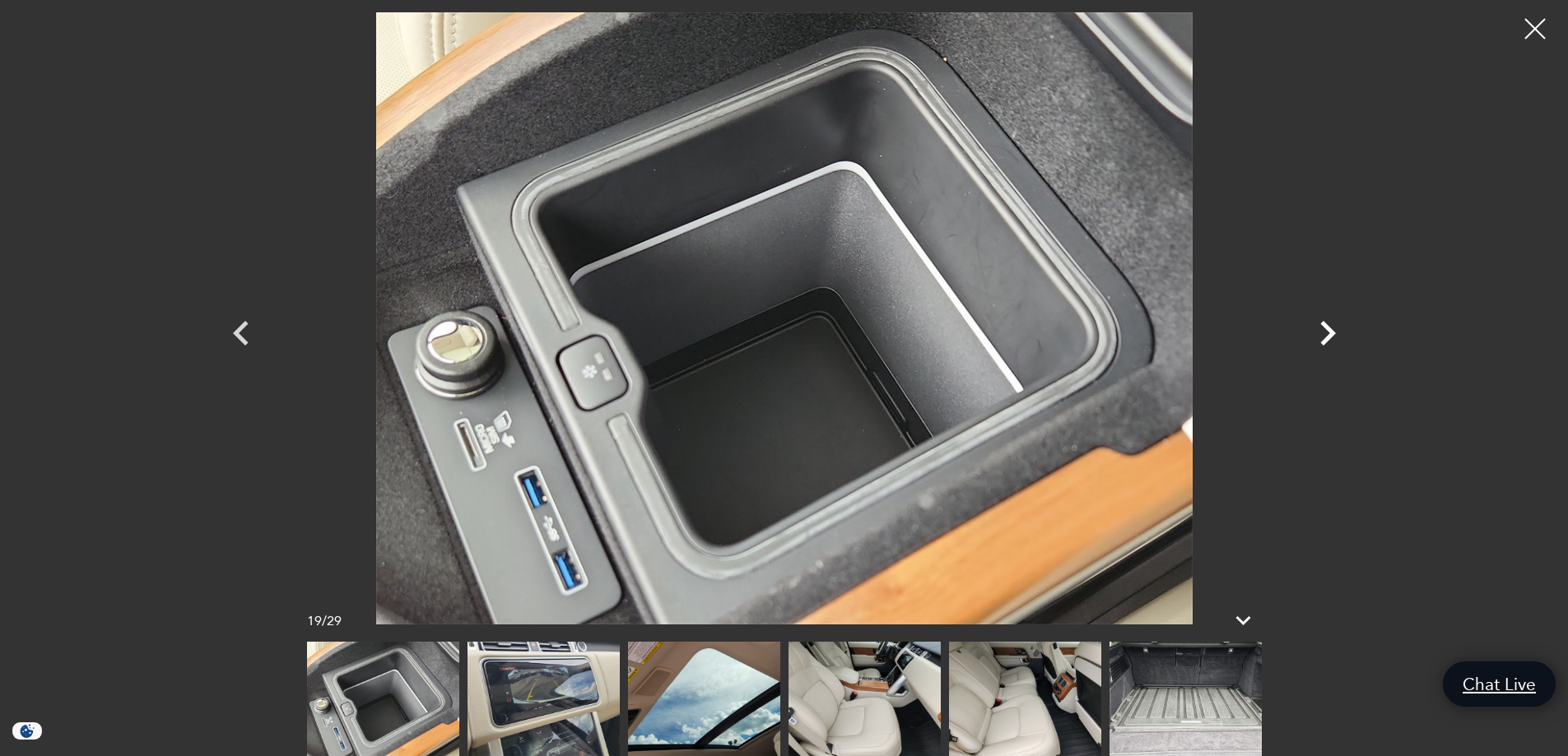
click at [1331, 328] on icon "Next" at bounding box center [1328, 333] width 49 height 49
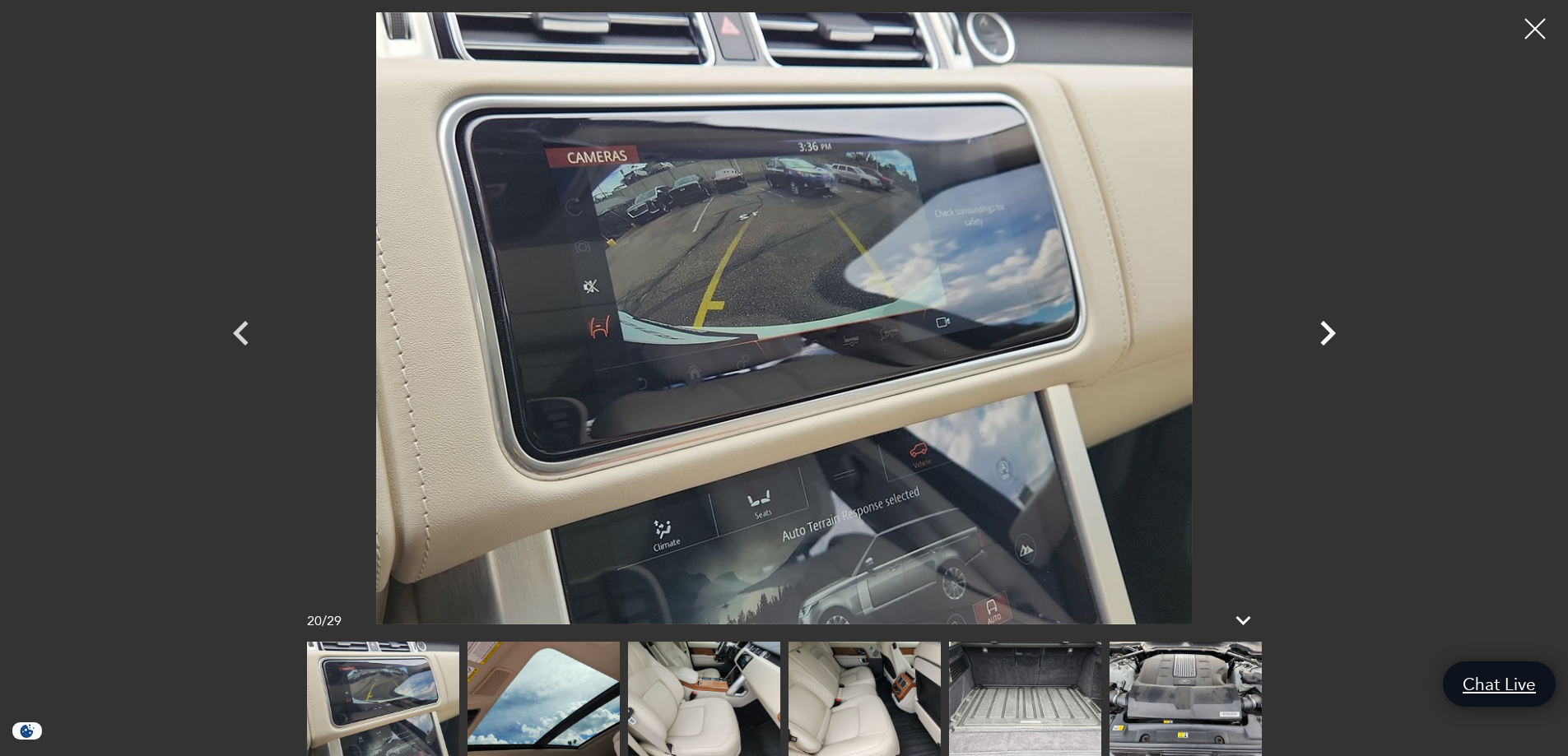
click at [1331, 328] on icon "Next" at bounding box center [1328, 333] width 49 height 49
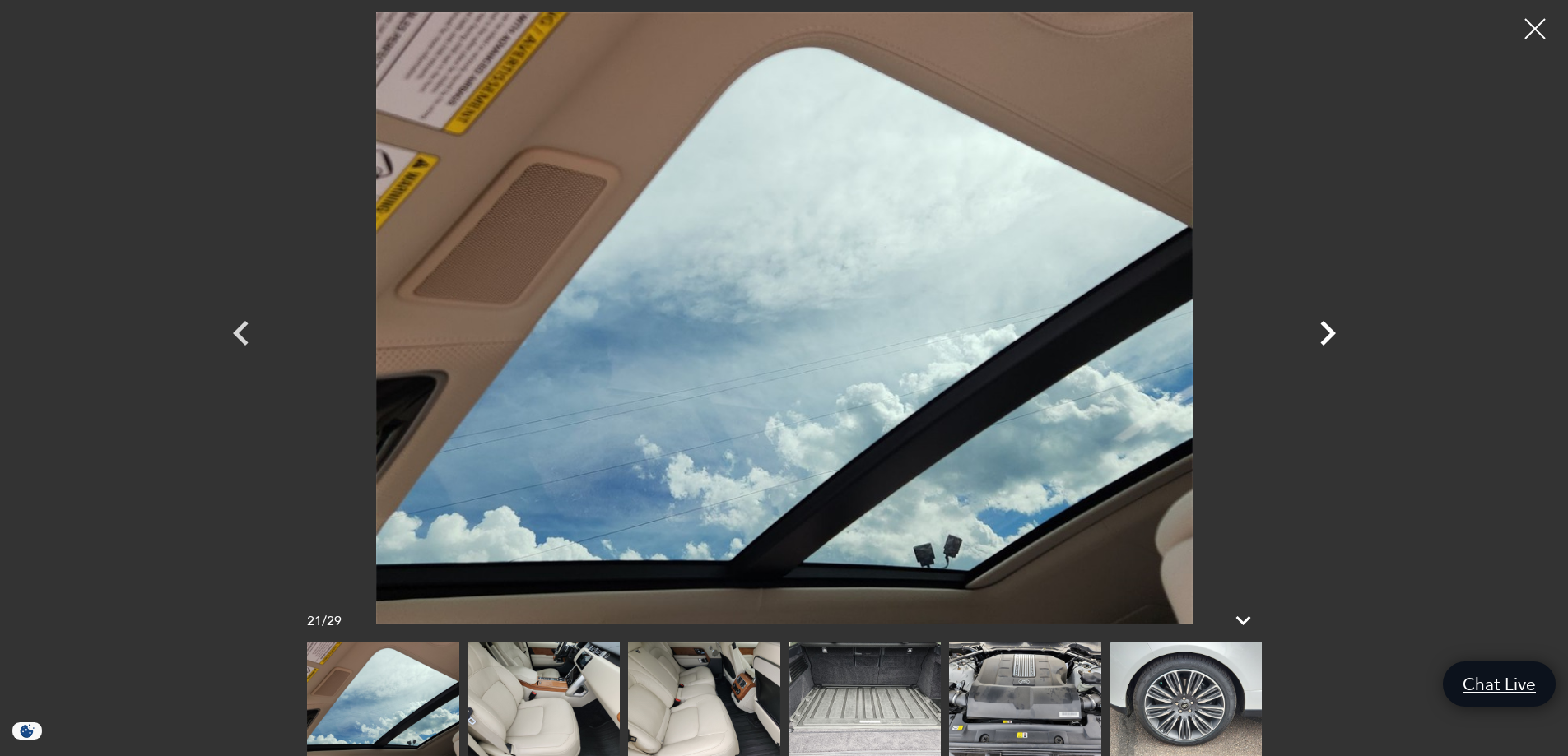
click at [1331, 328] on icon "Next" at bounding box center [1328, 333] width 49 height 49
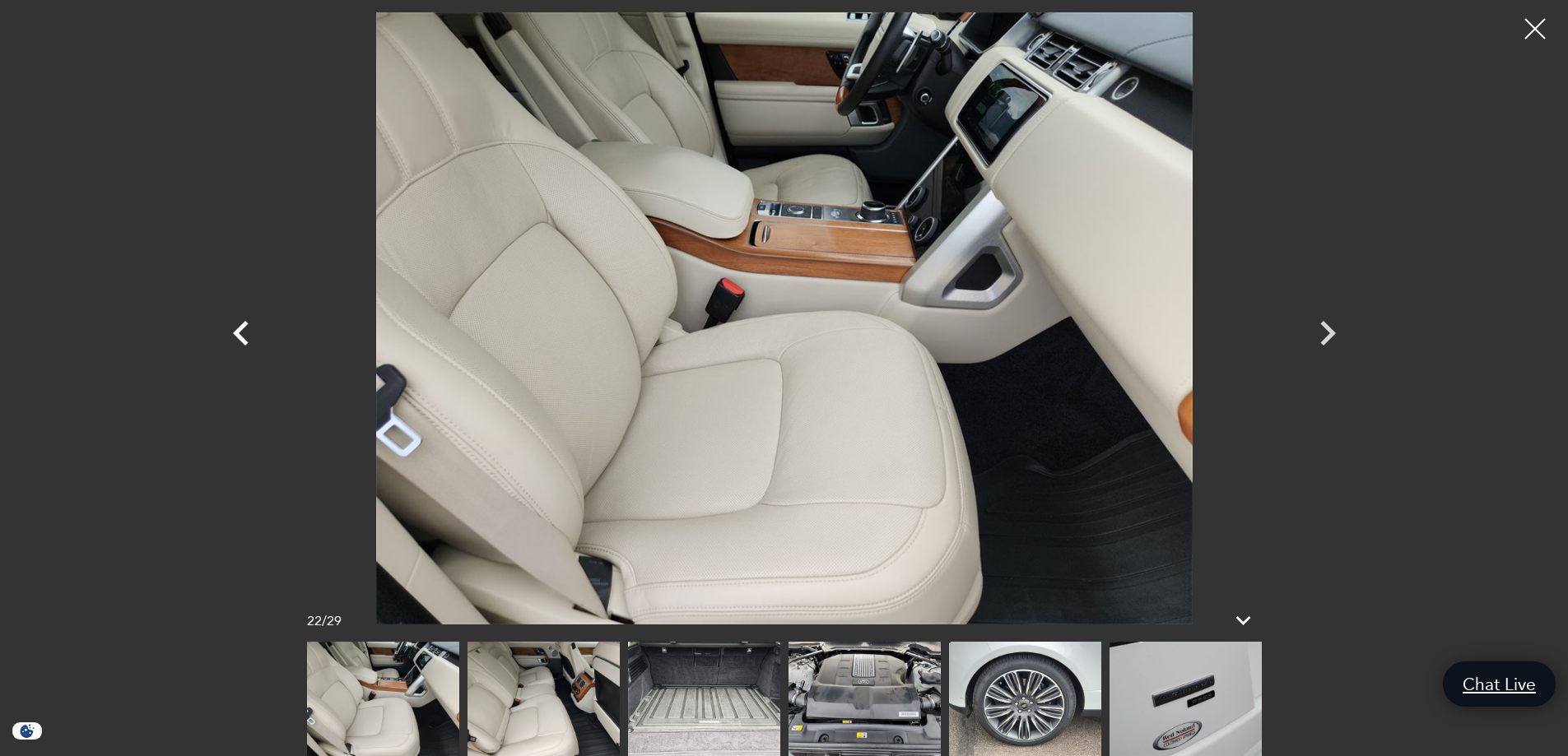
click at [249, 329] on icon "Previous" at bounding box center [241, 333] width 49 height 49
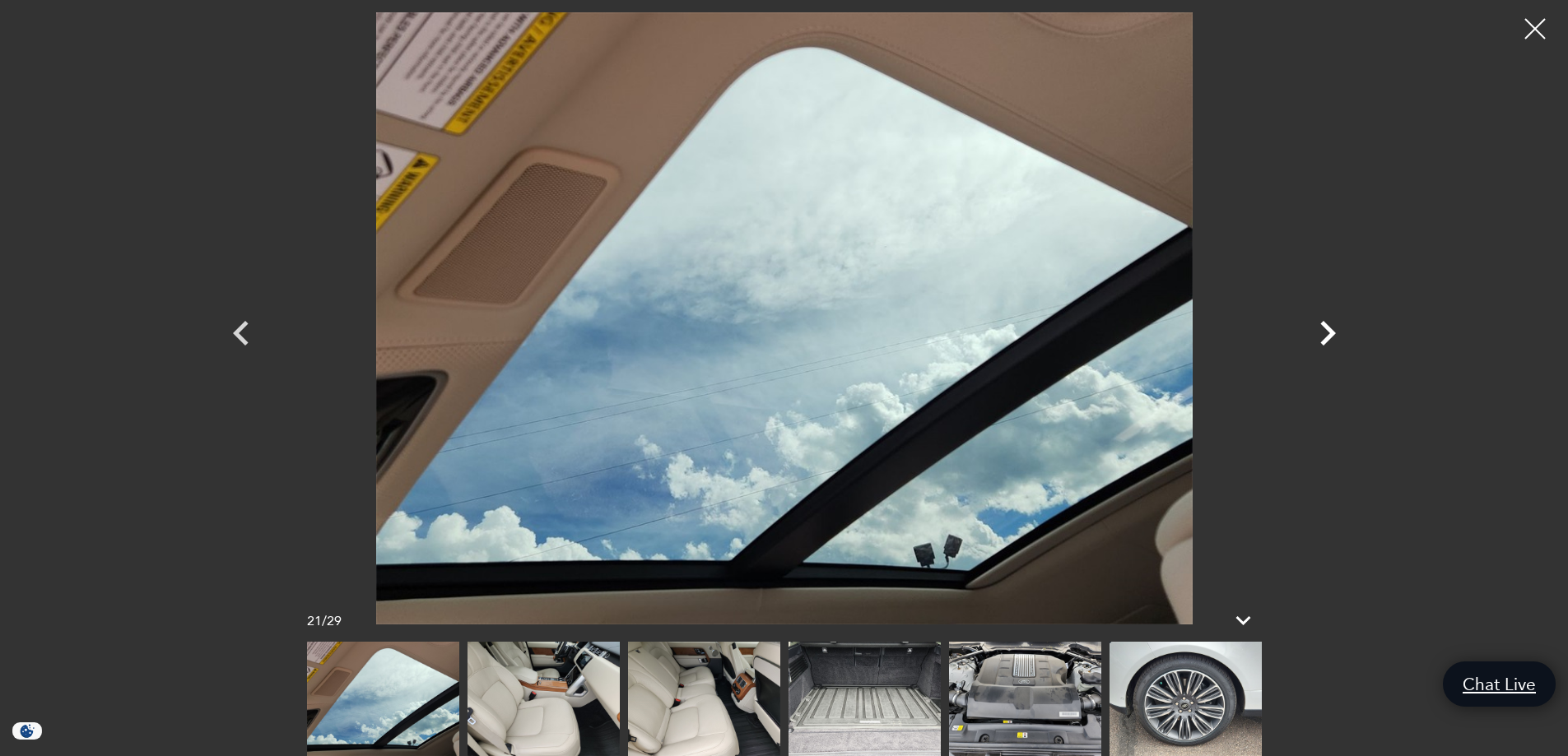
click at [1328, 336] on icon "Next" at bounding box center [1328, 333] width 16 height 25
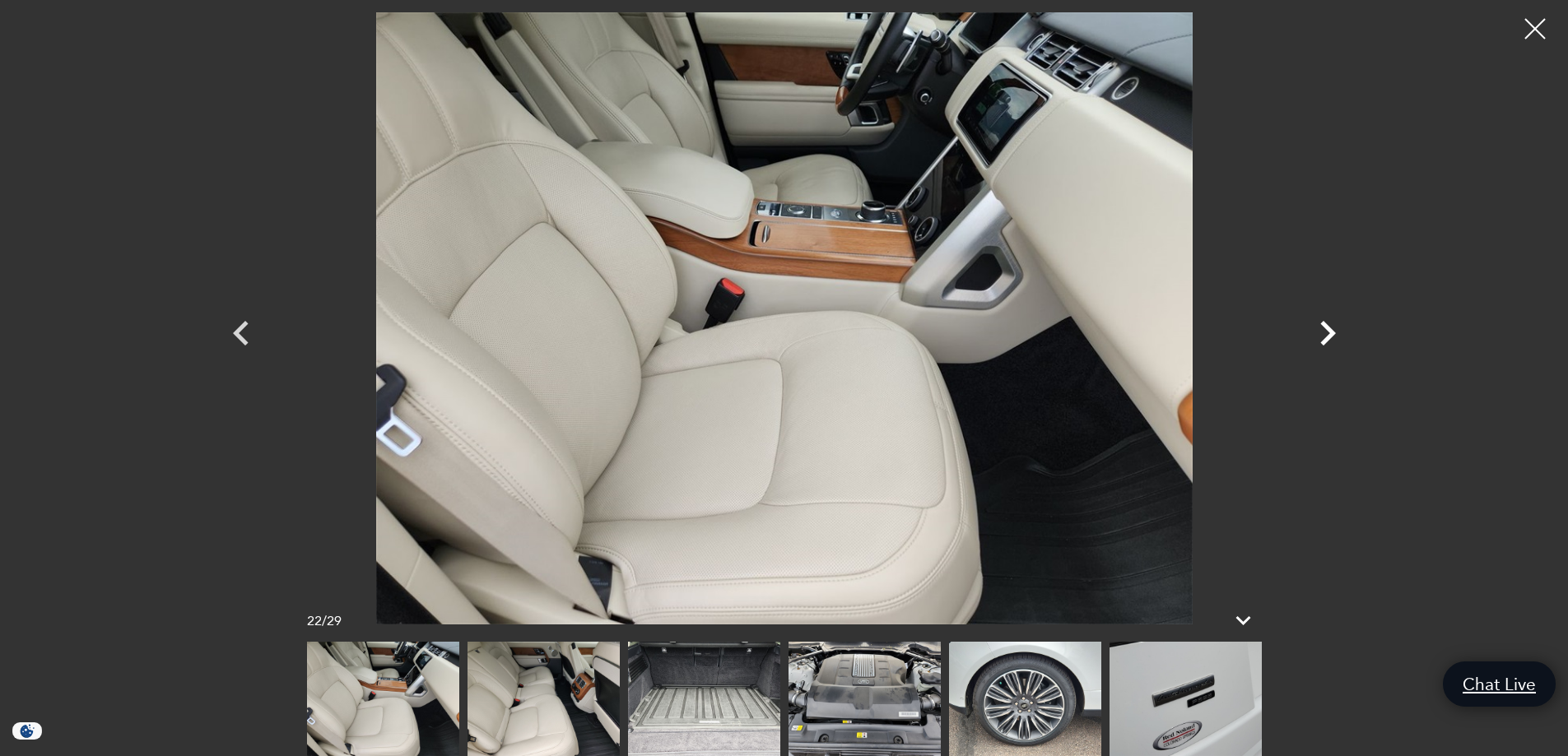
click at [1328, 336] on icon "Next" at bounding box center [1328, 333] width 16 height 25
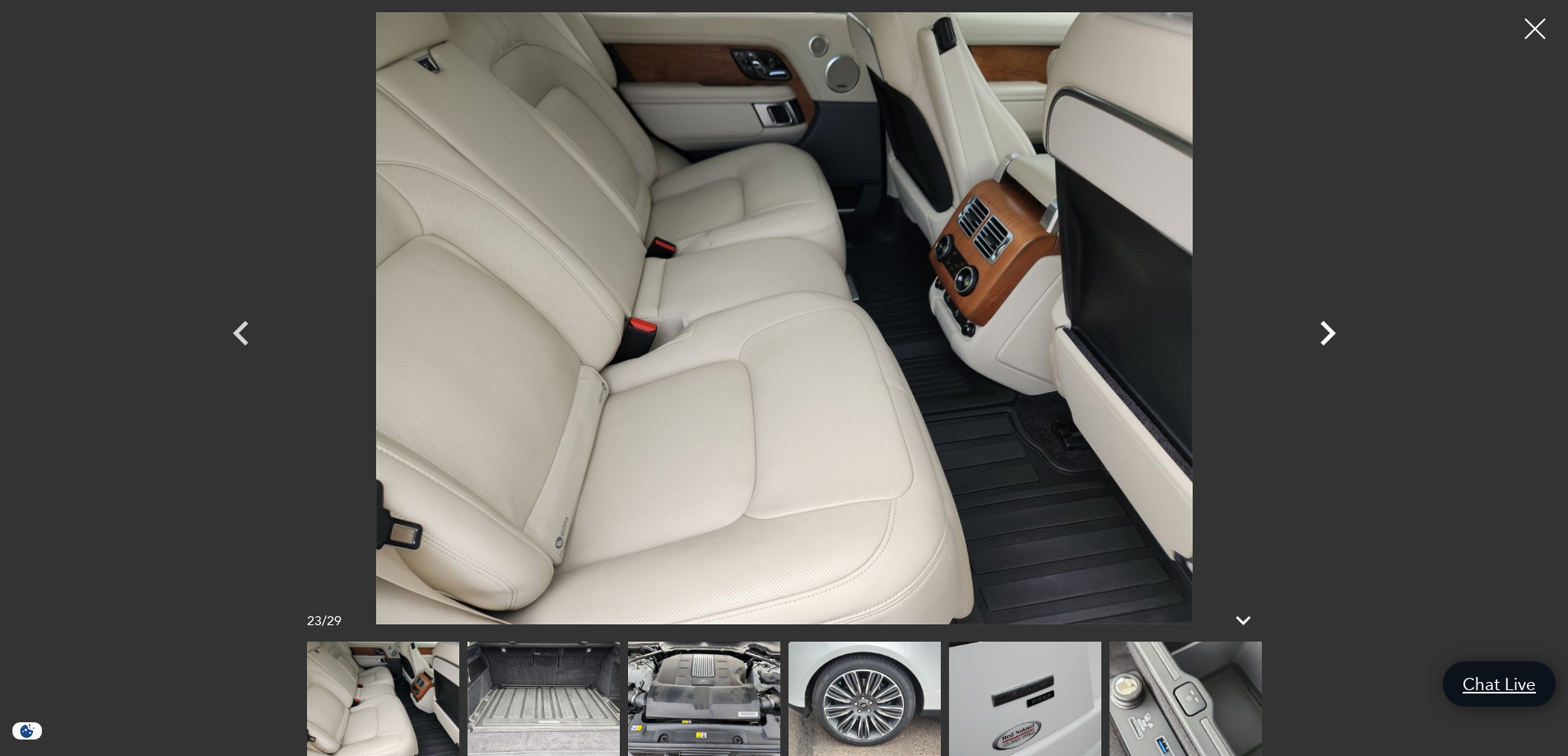
click at [1328, 336] on icon "Next" at bounding box center [1328, 333] width 16 height 25
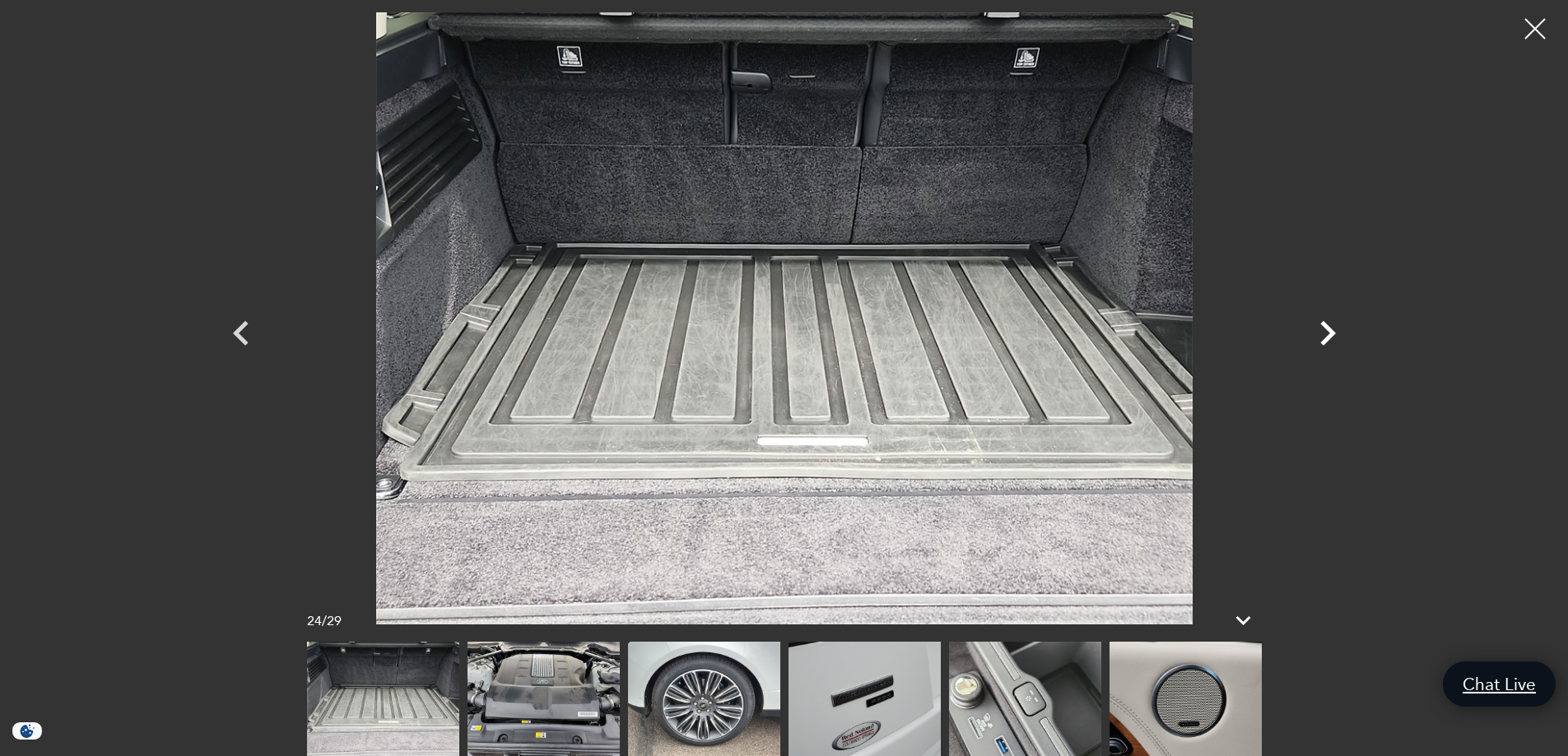
click at [1328, 336] on icon "Next" at bounding box center [1328, 333] width 16 height 25
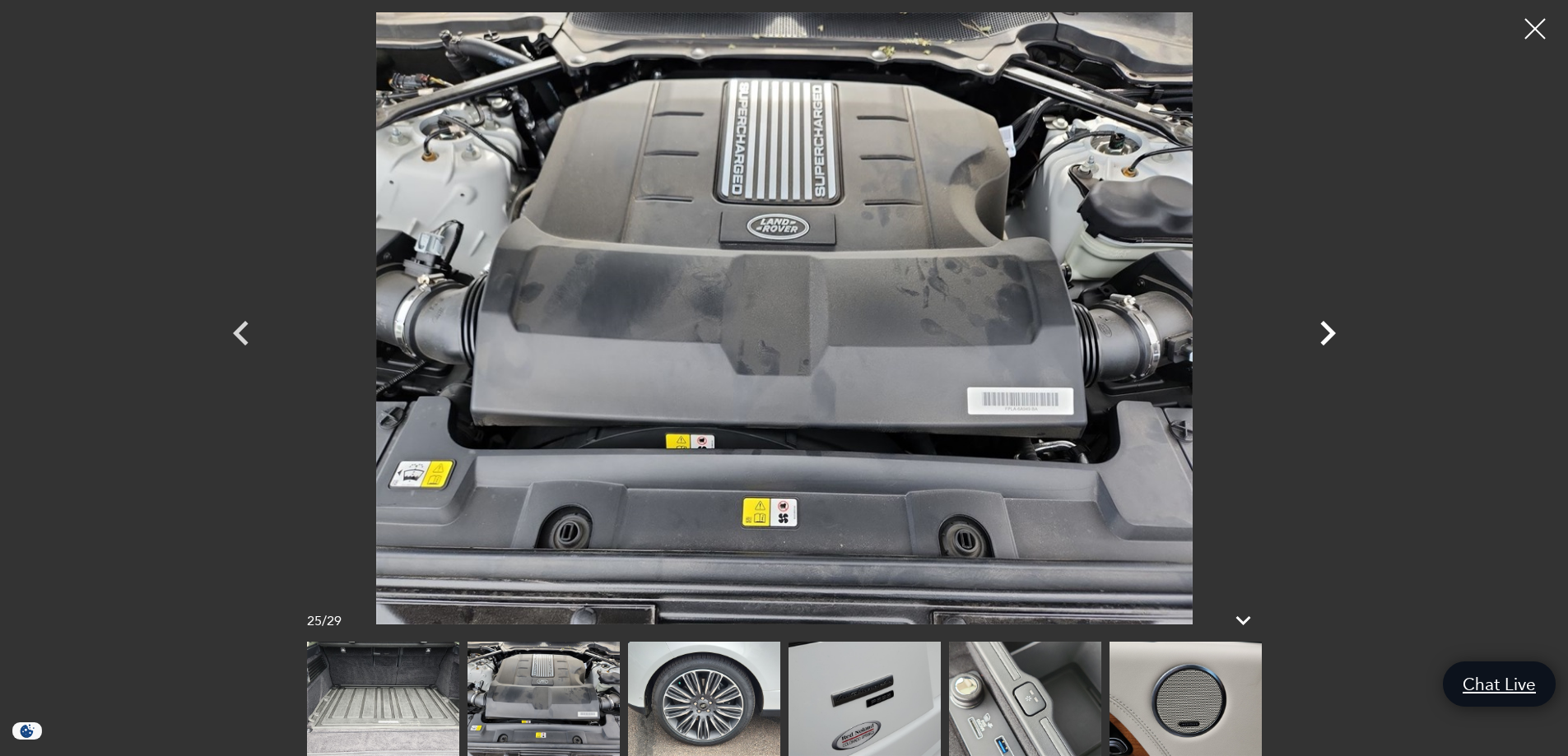
click at [1328, 336] on icon "Next" at bounding box center [1328, 333] width 16 height 25
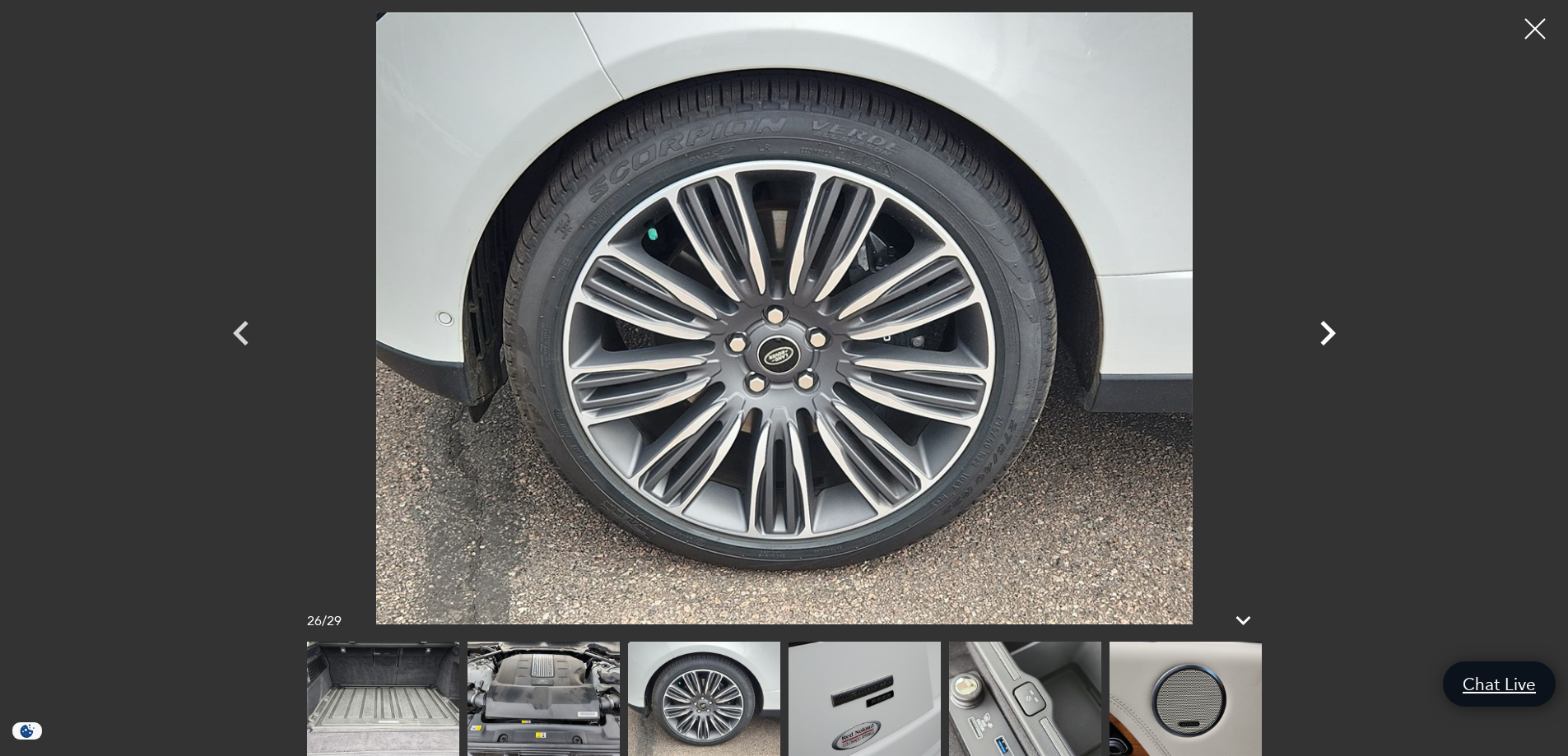
click at [1328, 336] on icon "Next" at bounding box center [1328, 333] width 16 height 25
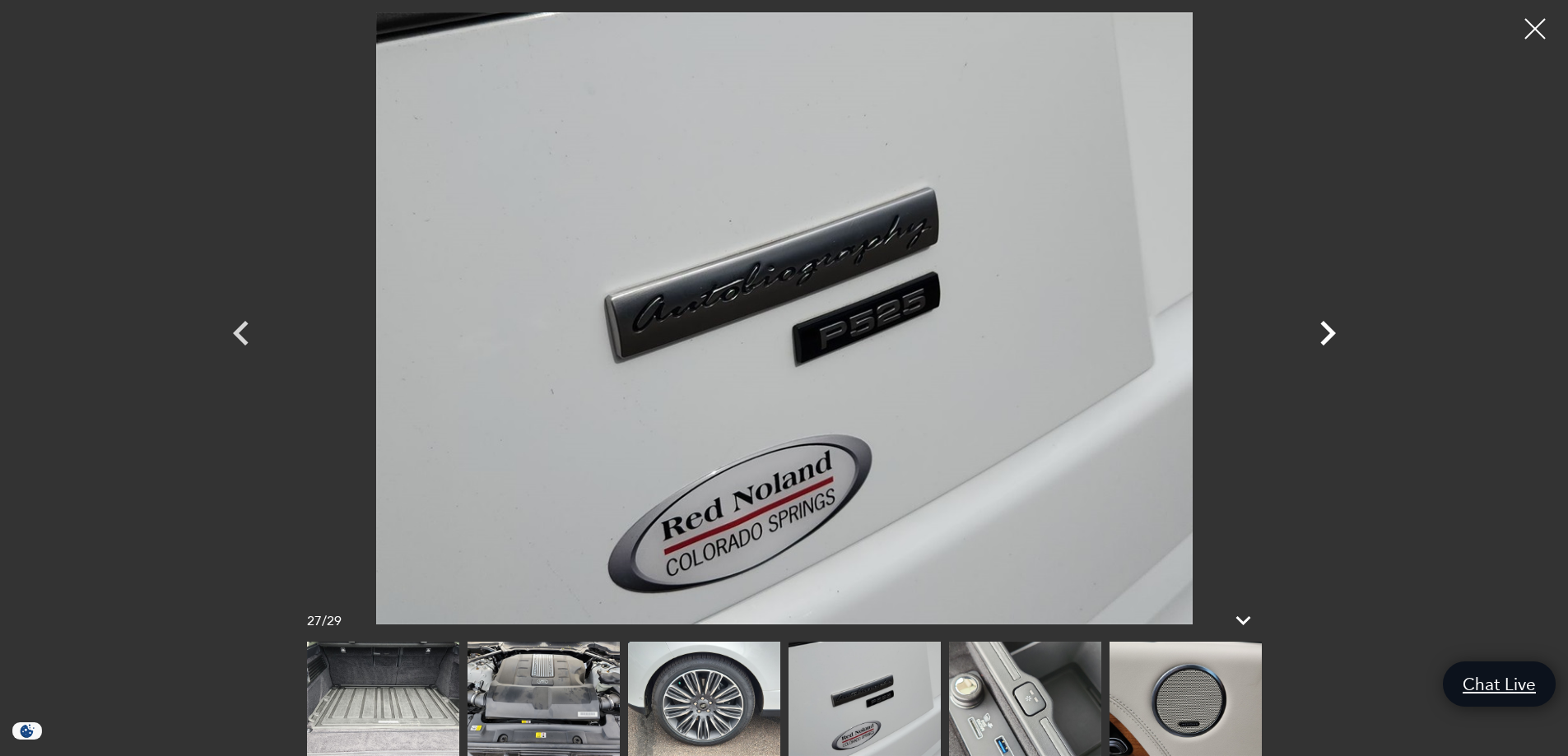
click at [1328, 336] on icon "Next" at bounding box center [1328, 333] width 16 height 25
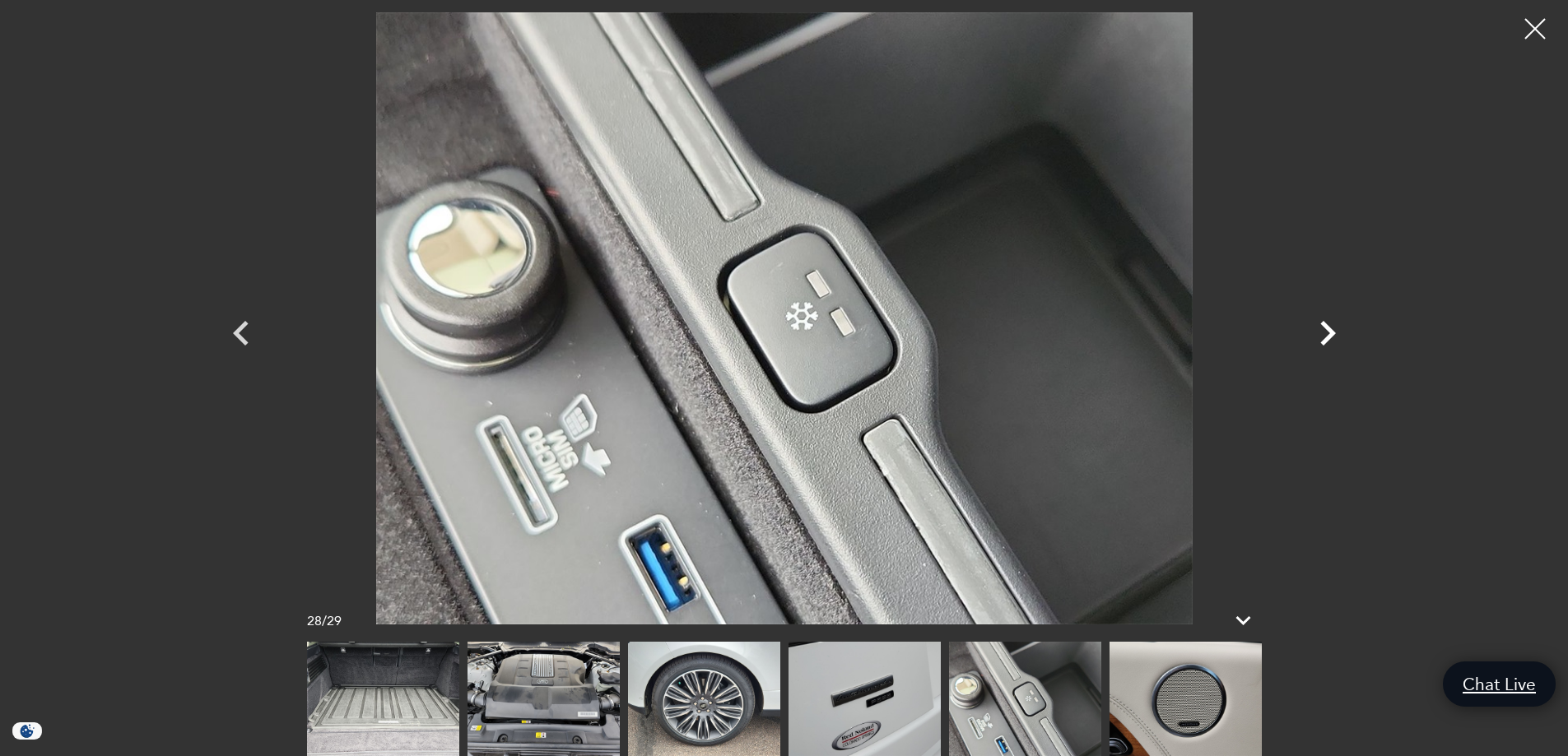
click at [1328, 336] on icon "Next" at bounding box center [1328, 333] width 16 height 25
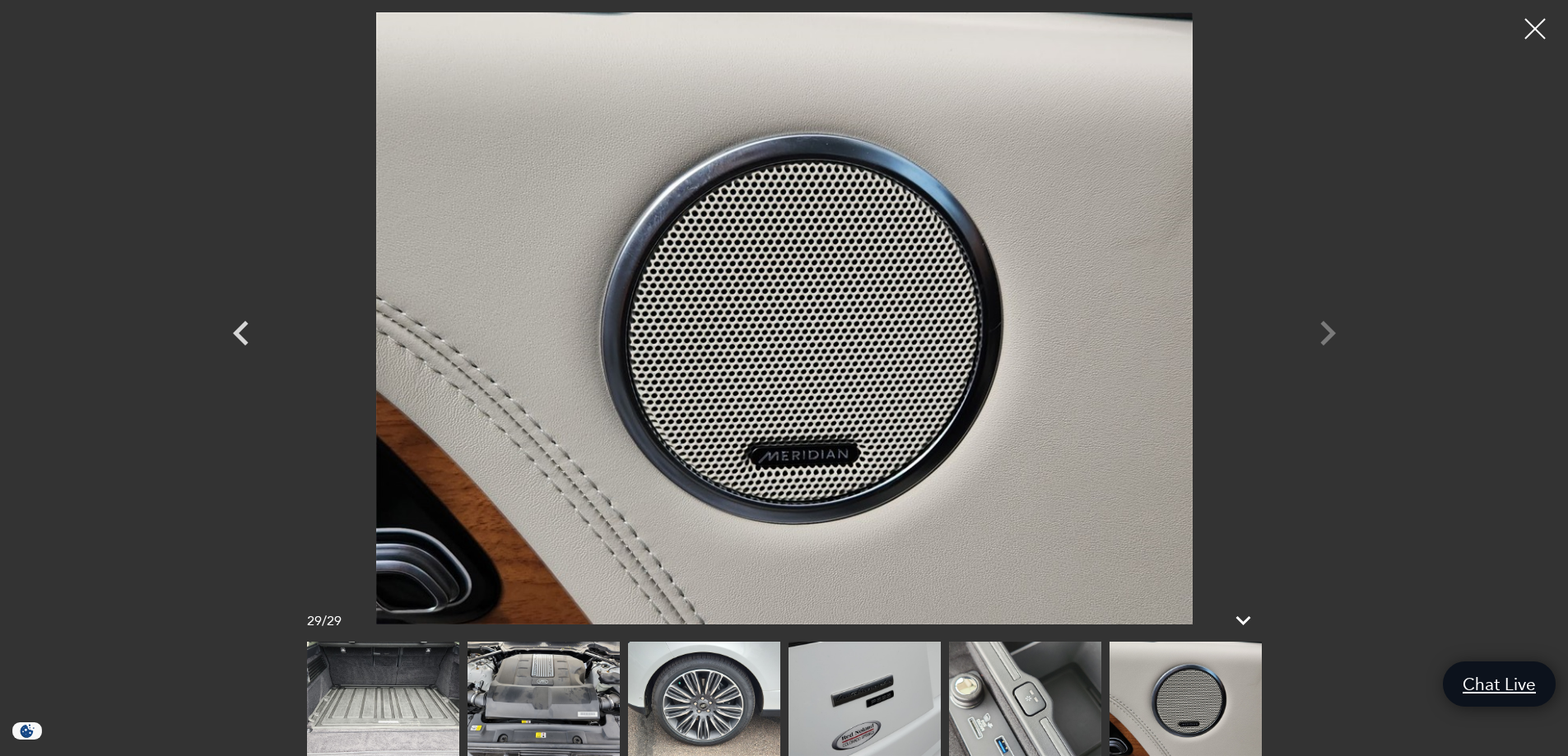
click at [1328, 336] on div at bounding box center [784, 318] width 1153 height 612
click at [1546, 45] on div at bounding box center [1536, 29] width 44 height 44
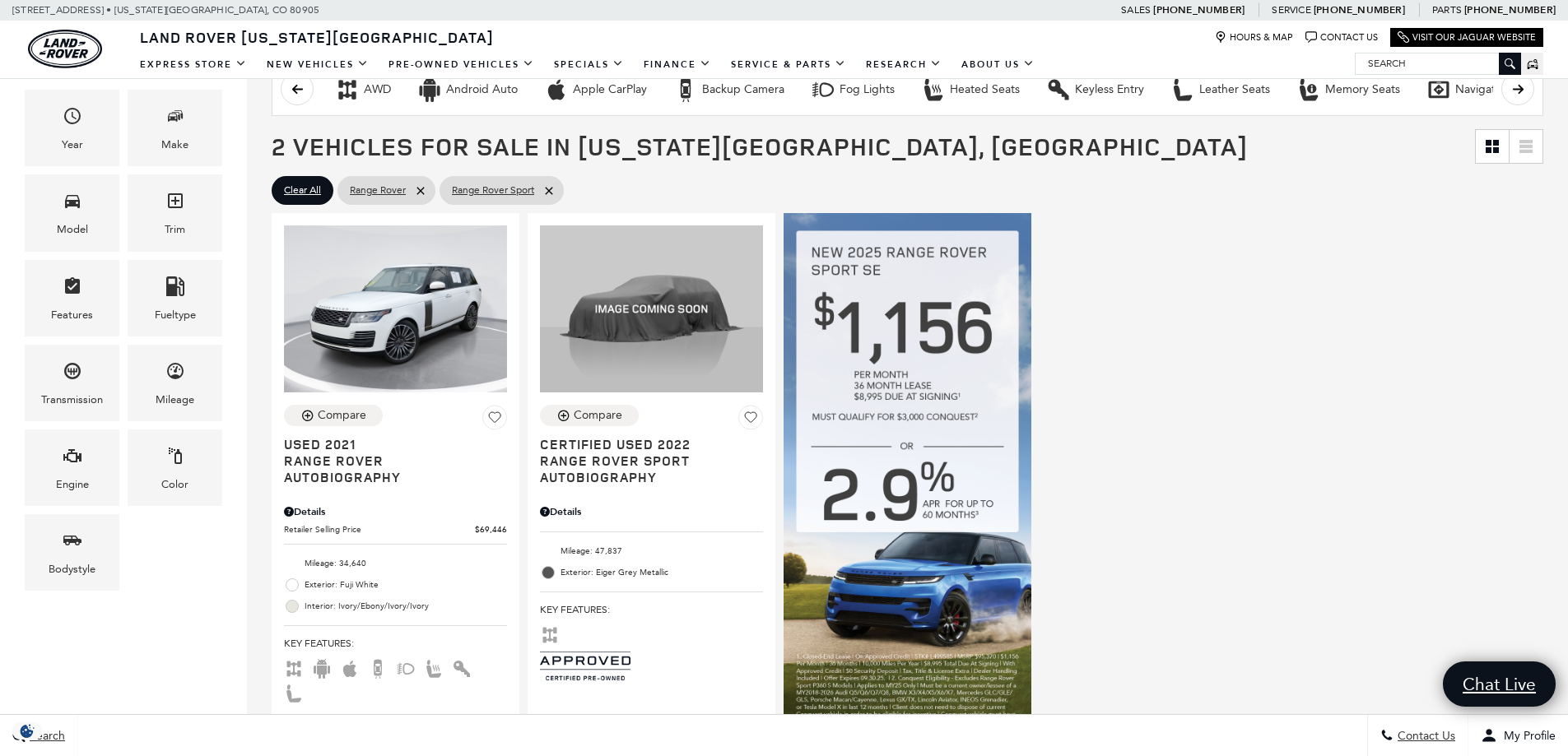
scroll to position [329, 0]
